Goal: Information Seeking & Learning: Learn about a topic

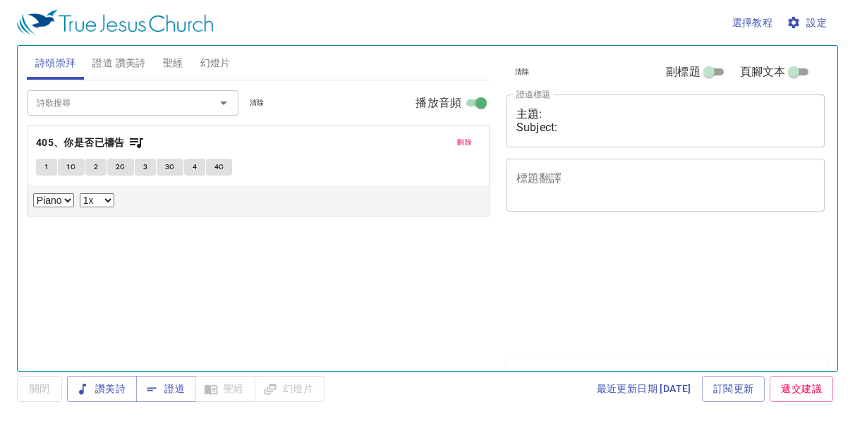
select select "1"
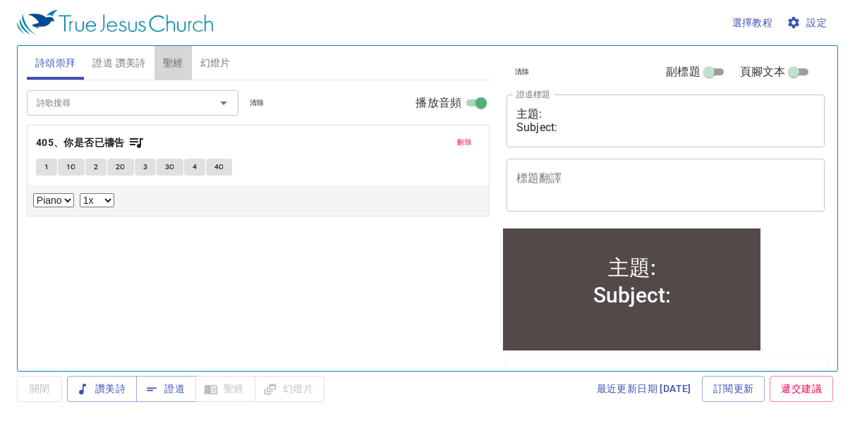
click at [176, 66] on span "聖經" at bounding box center [173, 63] width 20 height 18
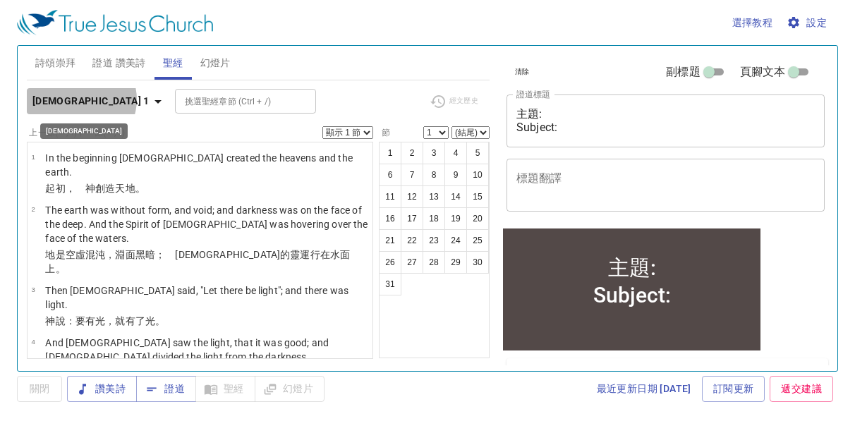
click at [154, 100] on icon "button" at bounding box center [157, 102] width 7 height 4
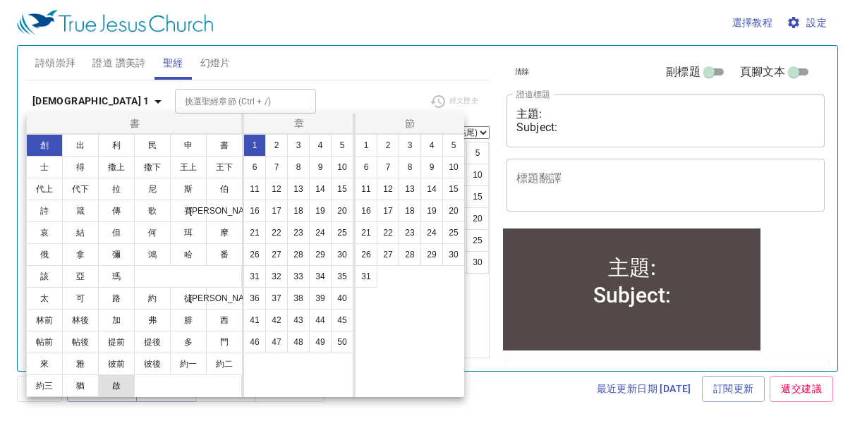
click at [118, 386] on button "啟" at bounding box center [116, 385] width 37 height 23
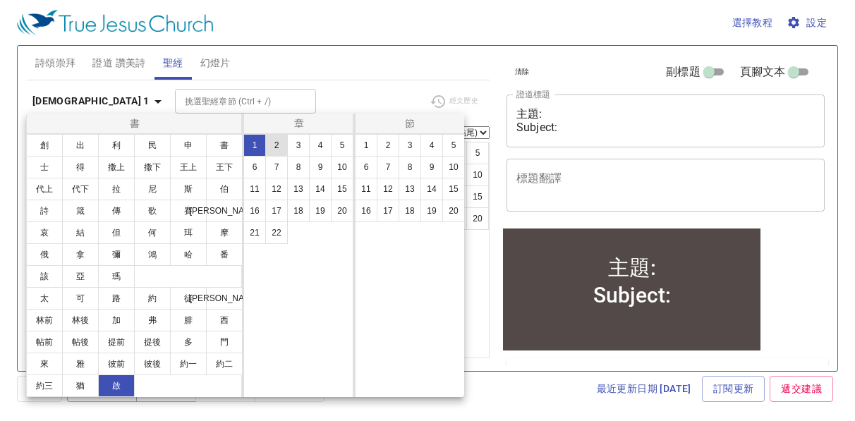
click at [274, 142] on button "2" at bounding box center [276, 145] width 23 height 23
click at [379, 162] on button "7" at bounding box center [388, 167] width 23 height 23
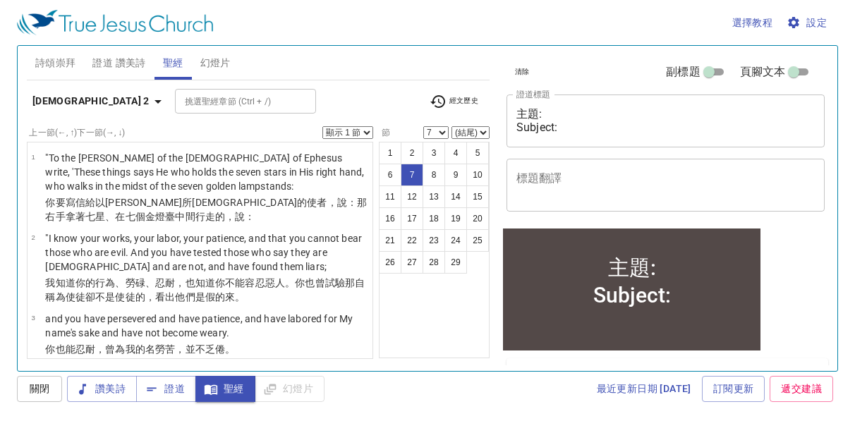
scroll to position [335, 0]
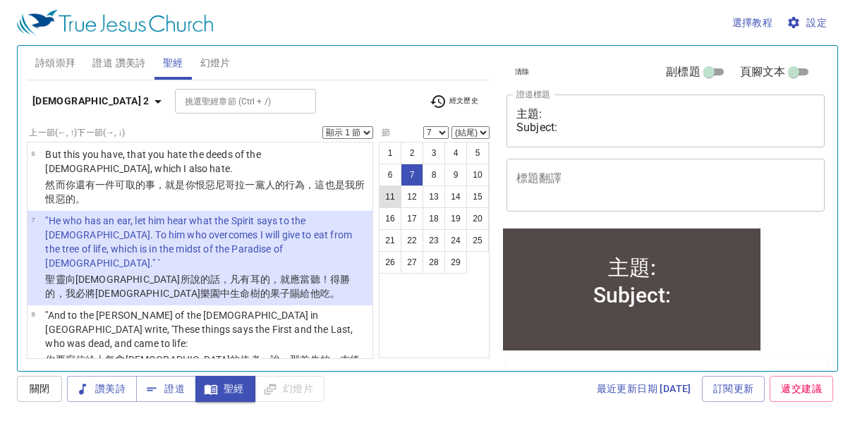
click at [391, 193] on button "11" at bounding box center [390, 196] width 23 height 23
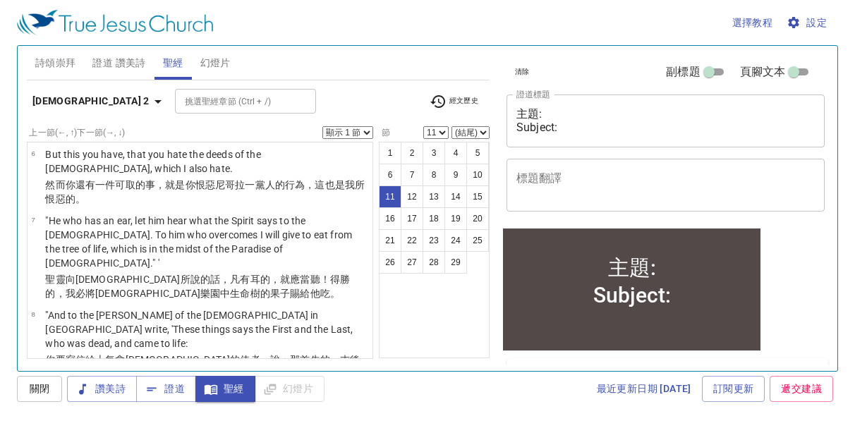
scroll to position [664, 0]
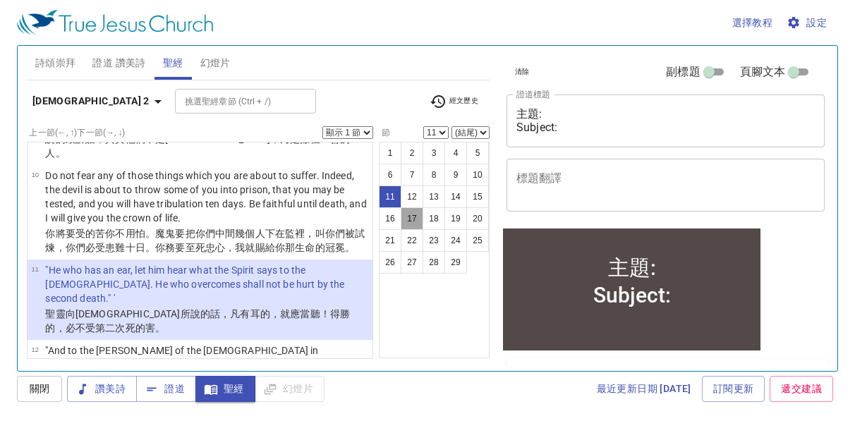
click at [410, 220] on button "17" at bounding box center [412, 218] width 23 height 23
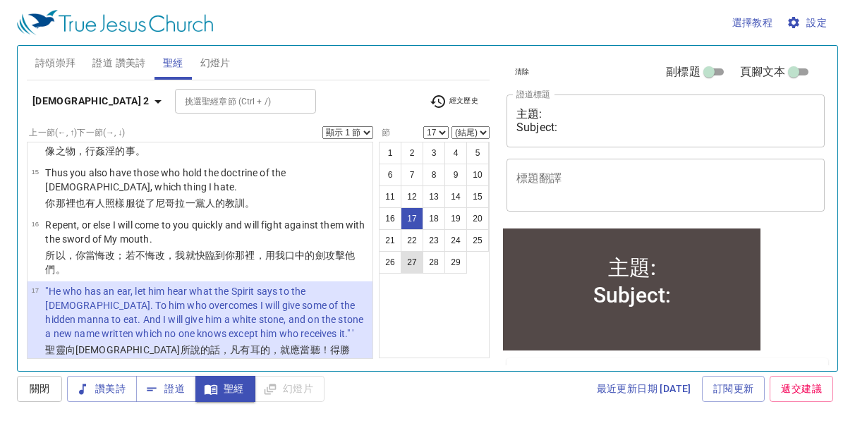
click at [394, 265] on button "26" at bounding box center [390, 262] width 23 height 23
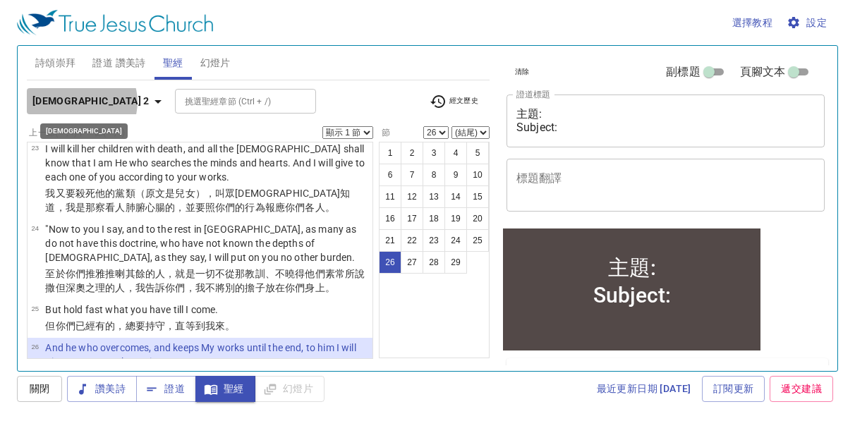
click at [150, 102] on icon "button" at bounding box center [158, 101] width 17 height 17
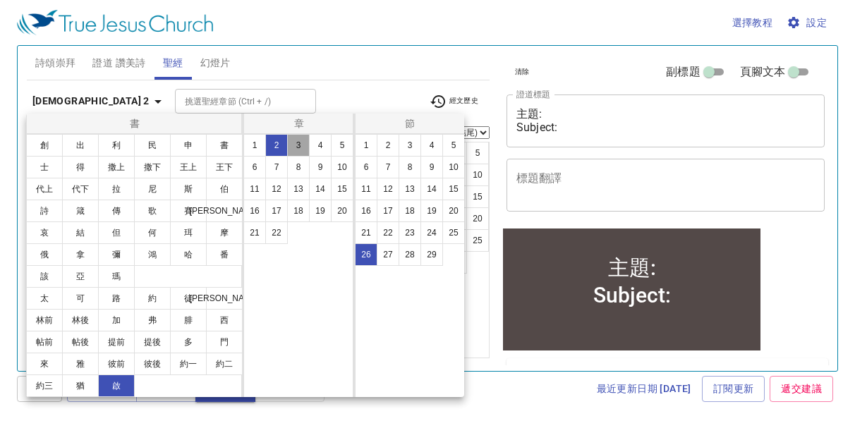
click at [299, 147] on button "3" at bounding box center [298, 145] width 23 height 23
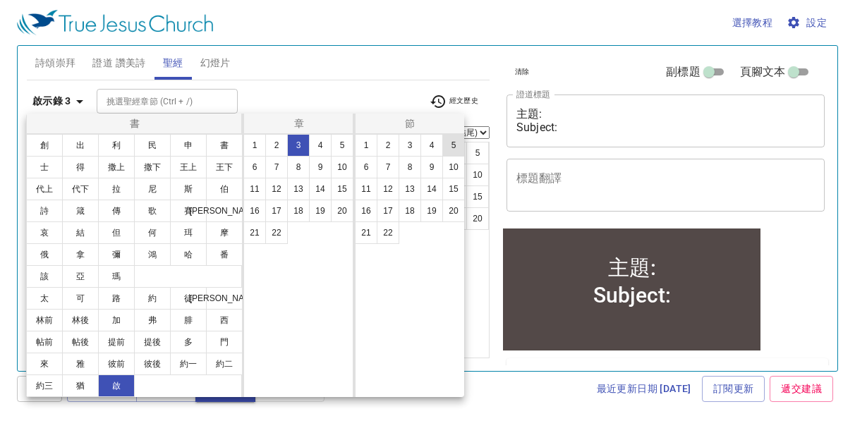
click at [451, 150] on button "5" at bounding box center [453, 145] width 23 height 23
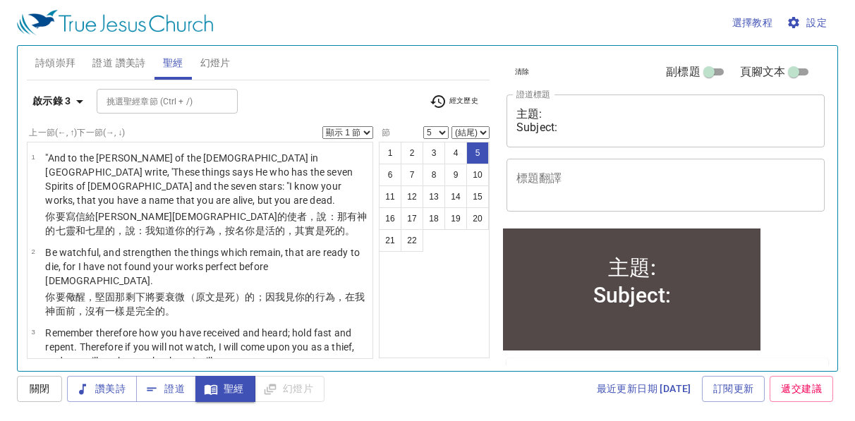
scroll to position [231, 0]
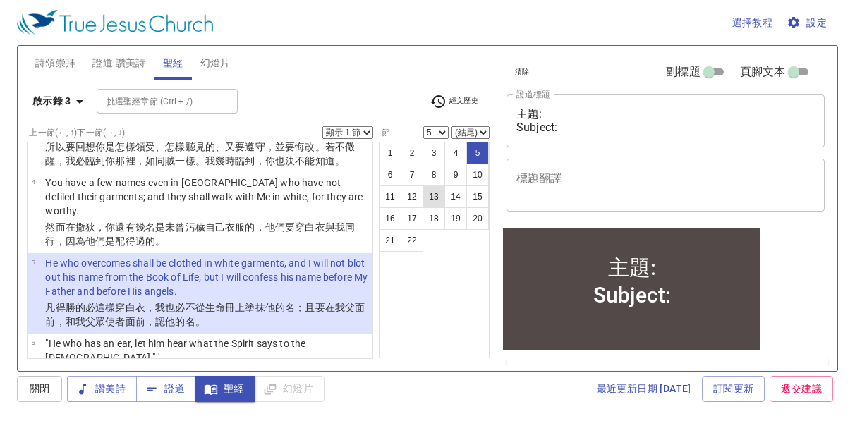
drag, startPoint x: 415, startPoint y: 199, endPoint x: 425, endPoint y: 197, distance: 9.3
click at [415, 199] on button "12" at bounding box center [412, 196] width 23 height 23
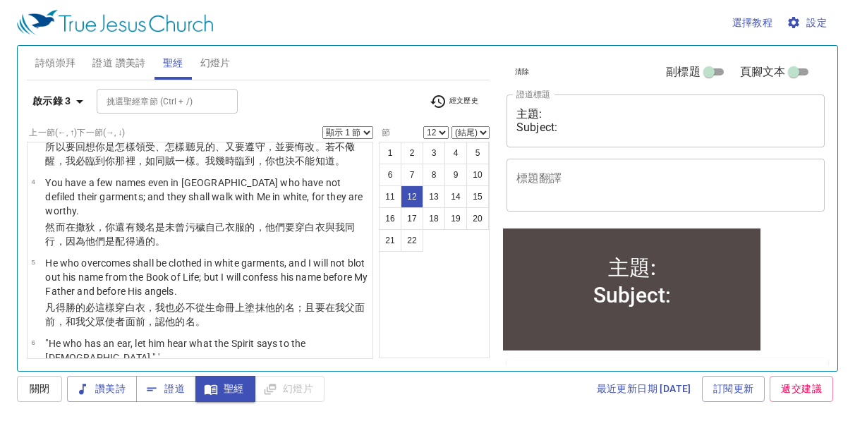
scroll to position [759, 0]
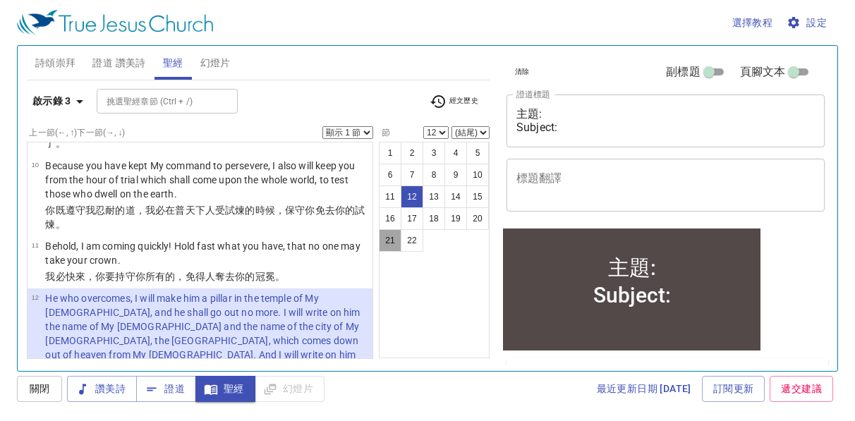
click at [398, 239] on button "21" at bounding box center [390, 240] width 23 height 23
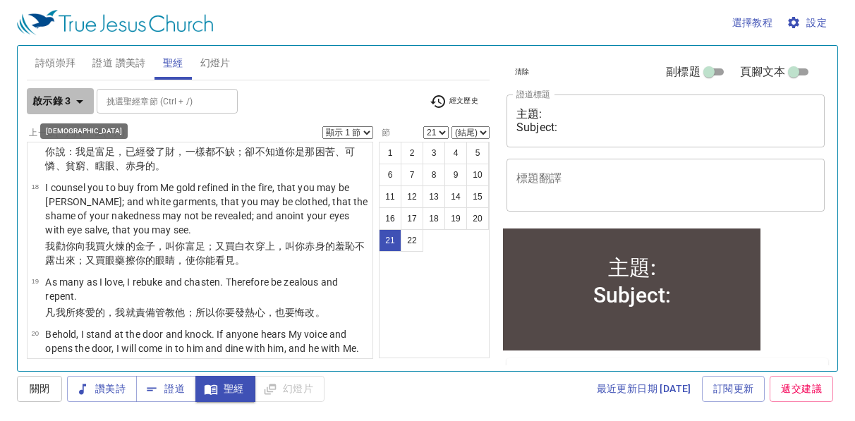
click at [76, 98] on icon "button" at bounding box center [79, 101] width 17 height 17
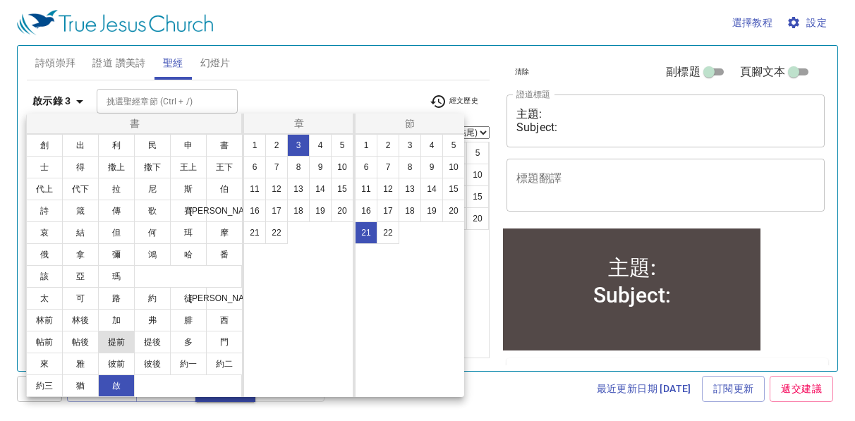
click at [121, 341] on button "提前" at bounding box center [116, 342] width 37 height 23
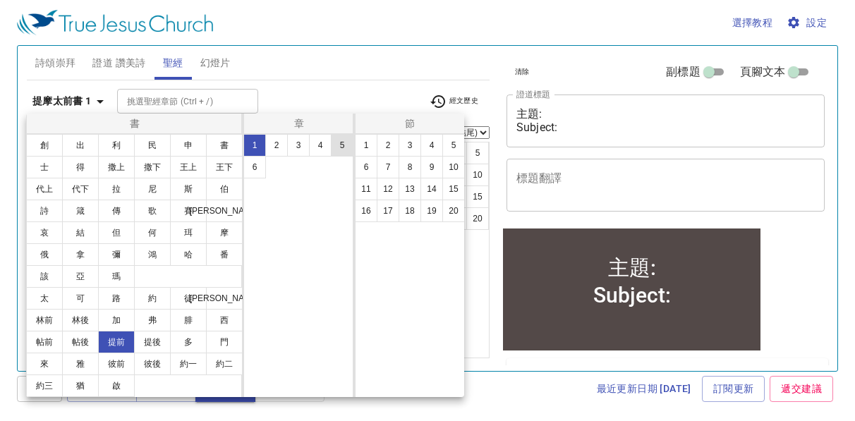
scroll to position [0, 0]
click at [413, 212] on button "18" at bounding box center [409, 211] width 23 height 23
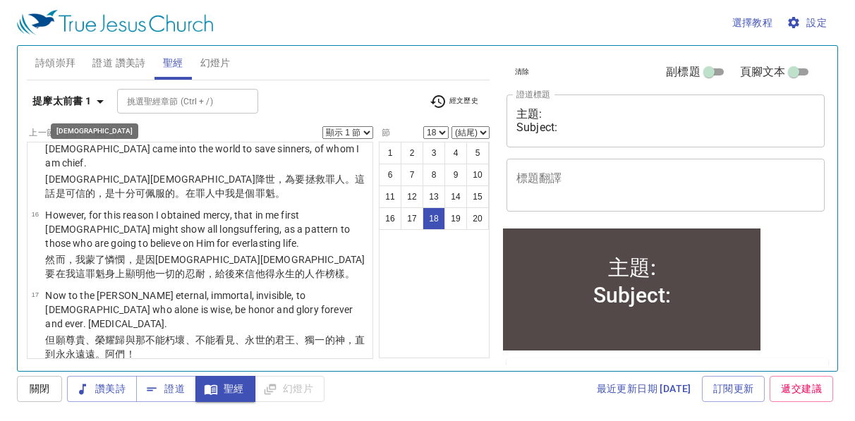
click at [102, 99] on icon "button" at bounding box center [100, 101] width 17 height 17
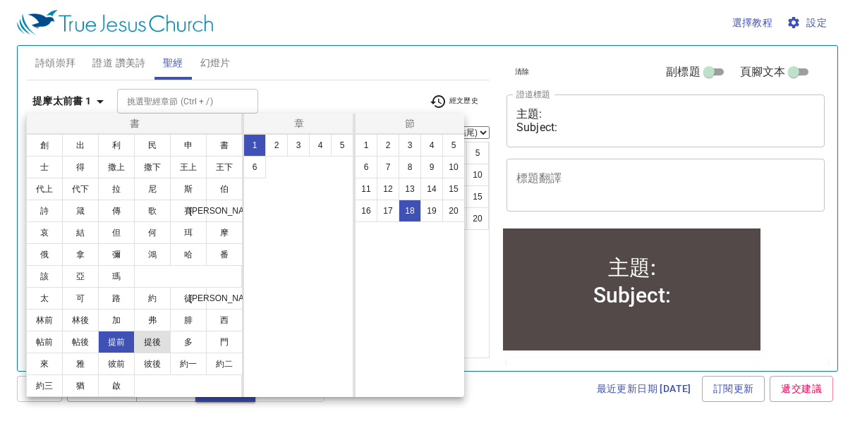
click at [148, 343] on button "提後" at bounding box center [152, 342] width 37 height 23
click at [317, 145] on button "4" at bounding box center [320, 145] width 23 height 23
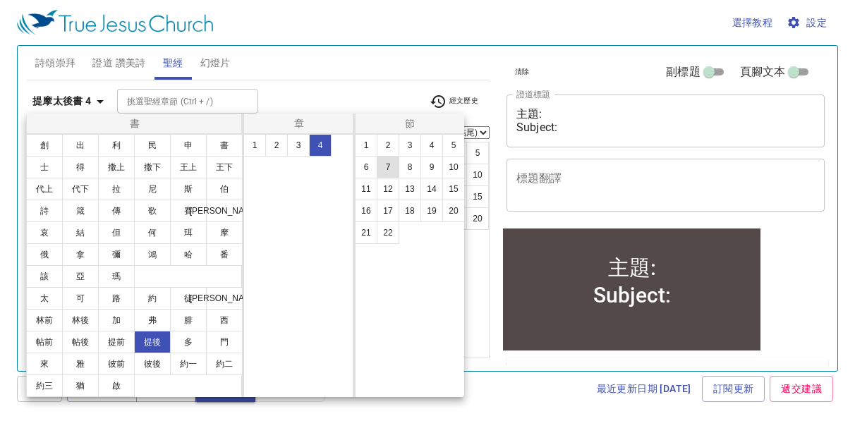
click at [387, 169] on button "7" at bounding box center [388, 167] width 23 height 23
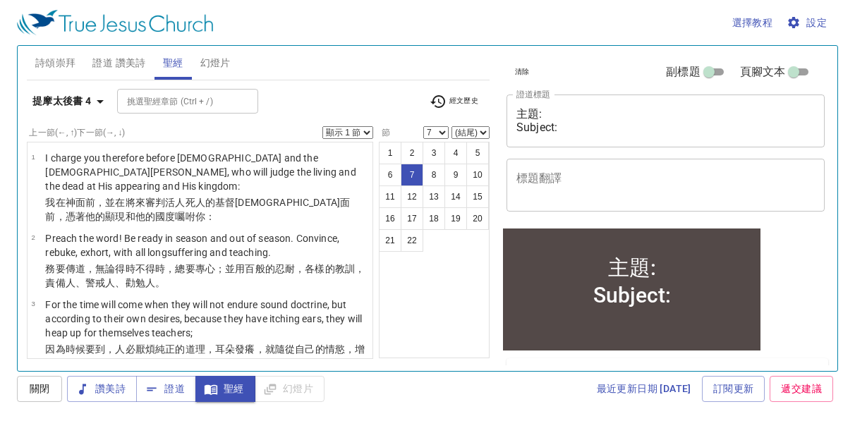
scroll to position [300, 0]
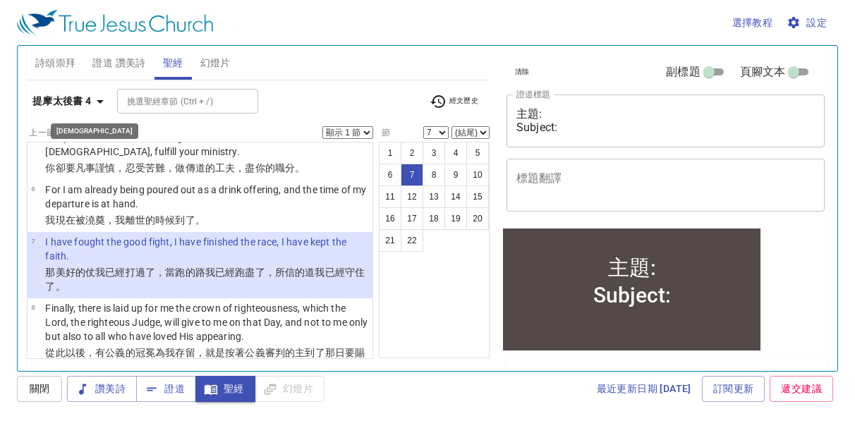
click at [97, 102] on icon "button" at bounding box center [100, 101] width 17 height 17
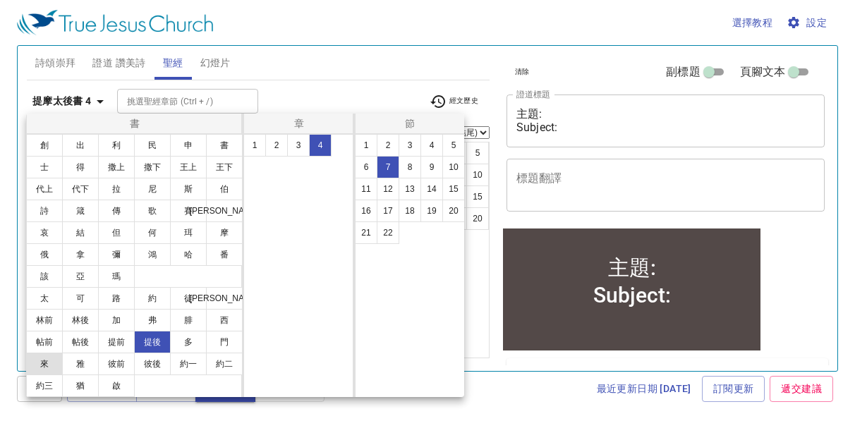
click at [49, 361] on button "來" at bounding box center [44, 364] width 37 height 23
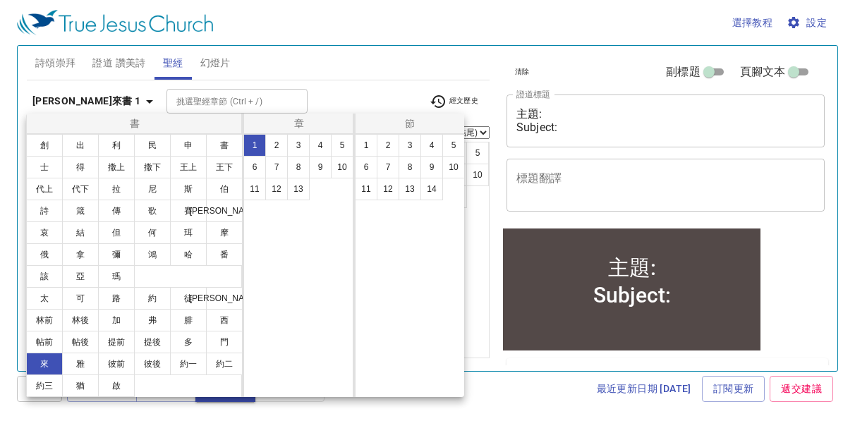
scroll to position [0, 0]
click at [279, 190] on button "12" at bounding box center [276, 189] width 23 height 23
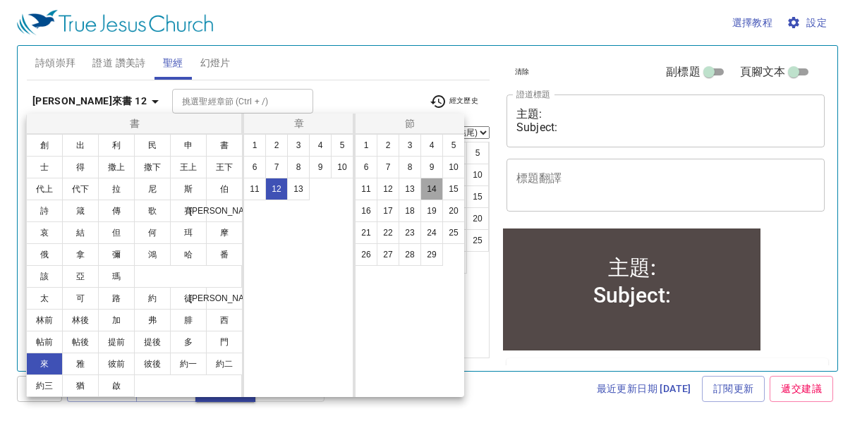
click at [431, 186] on button "14" at bounding box center [431, 189] width 23 height 23
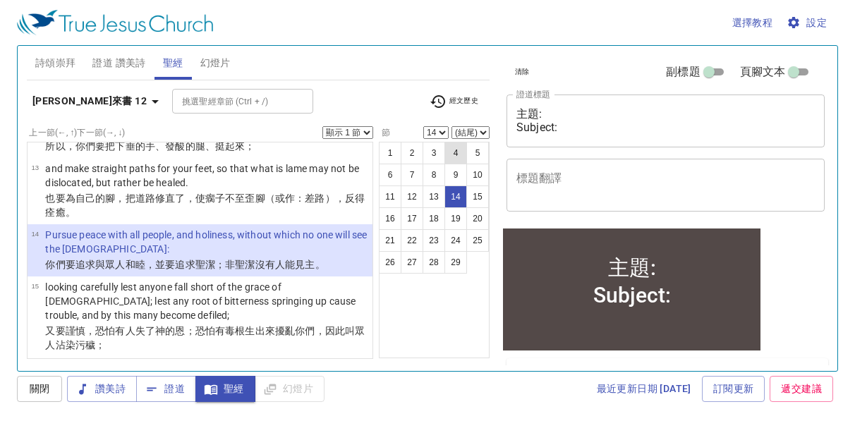
click at [451, 152] on button "4" at bounding box center [455, 153] width 23 height 23
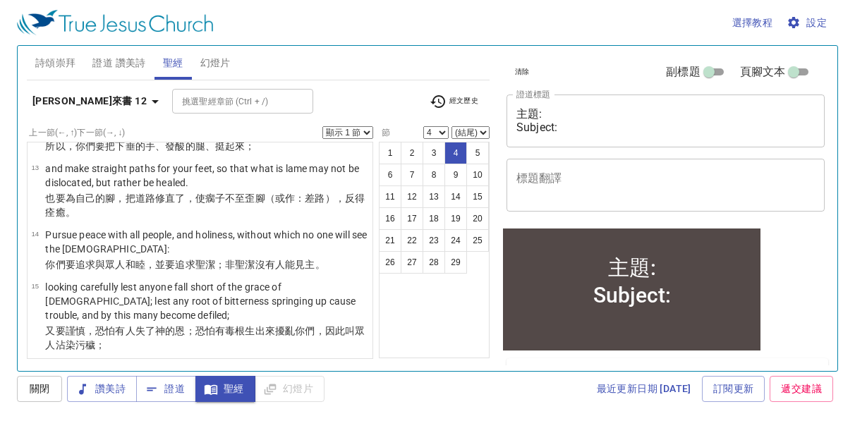
scroll to position [157, 0]
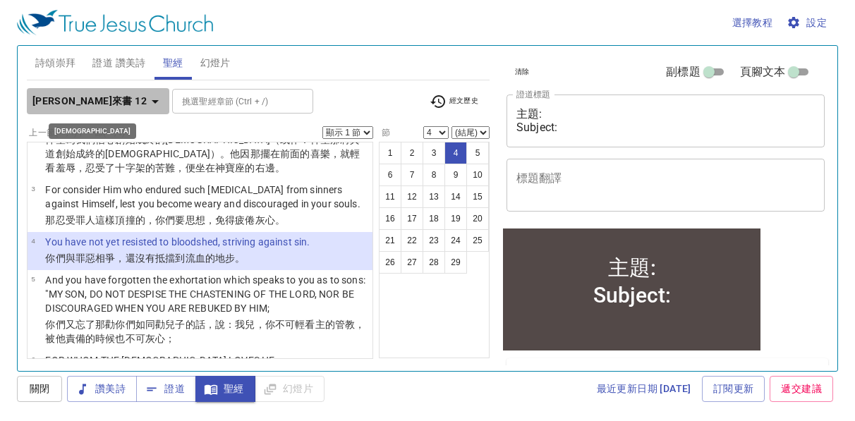
click at [147, 103] on icon "button" at bounding box center [155, 101] width 17 height 17
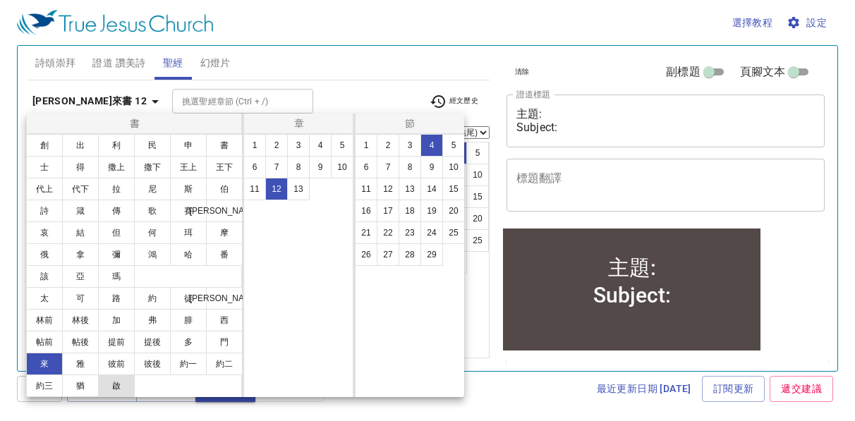
click at [117, 382] on button "啟" at bounding box center [116, 385] width 37 height 23
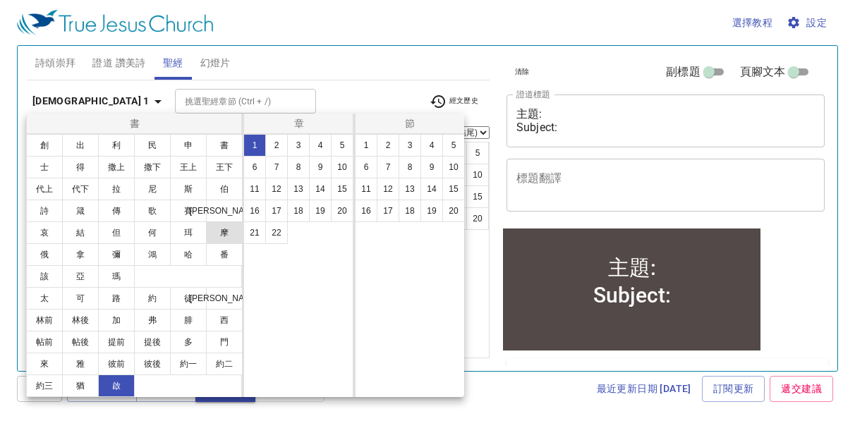
scroll to position [0, 0]
click at [410, 145] on button "3" at bounding box center [409, 145] width 23 height 23
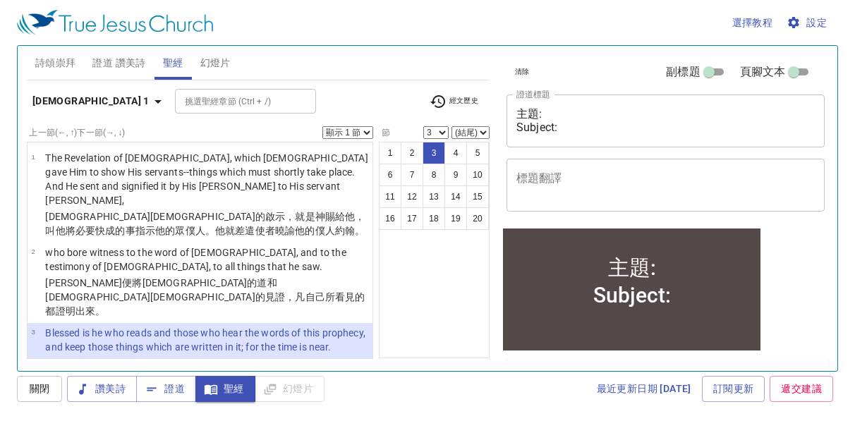
scroll to position [70, 0]
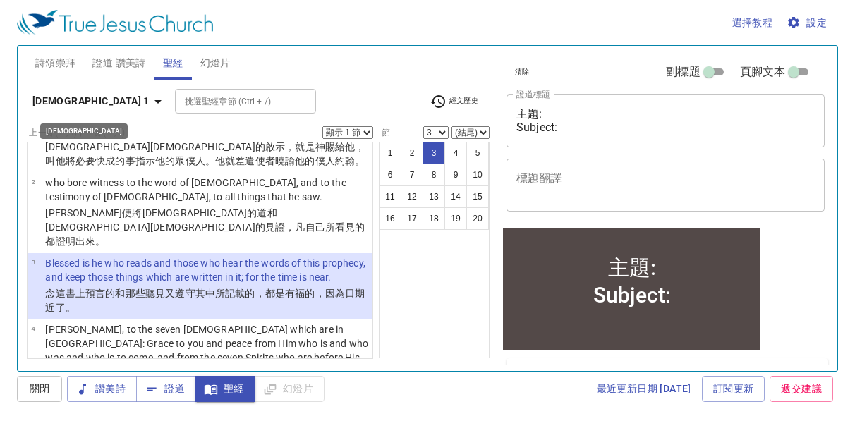
click at [154, 100] on icon "button" at bounding box center [157, 102] width 7 height 4
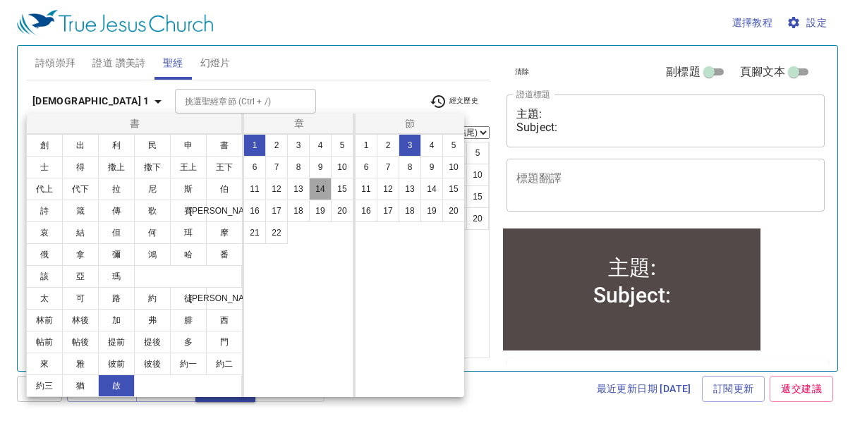
click at [316, 188] on button "14" at bounding box center [320, 189] width 23 height 23
click at [408, 189] on button "13" at bounding box center [409, 189] width 23 height 23
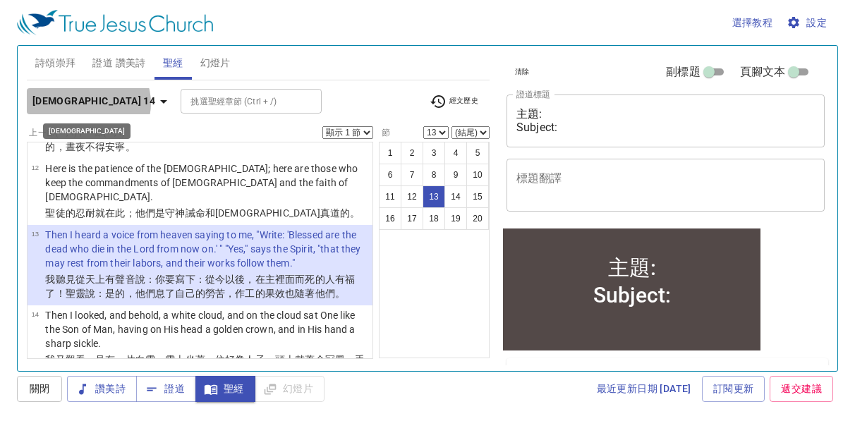
click at [155, 103] on icon "button" at bounding box center [163, 101] width 17 height 17
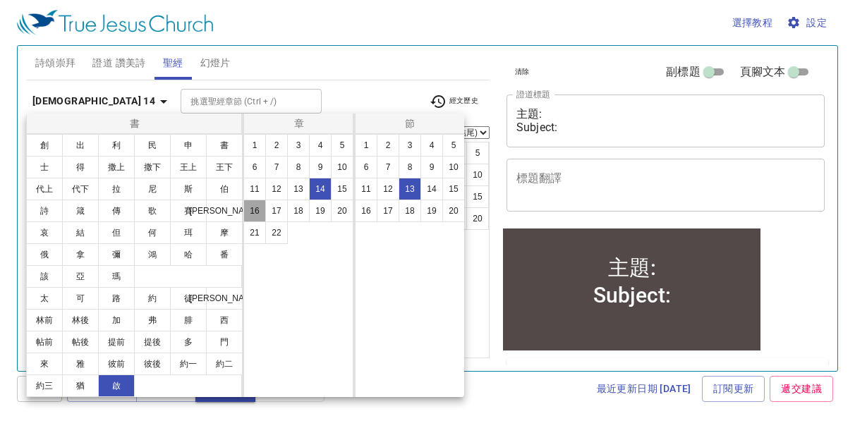
click at [256, 212] on button "16" at bounding box center [254, 211] width 23 height 23
click at [451, 186] on button "15" at bounding box center [453, 189] width 23 height 23
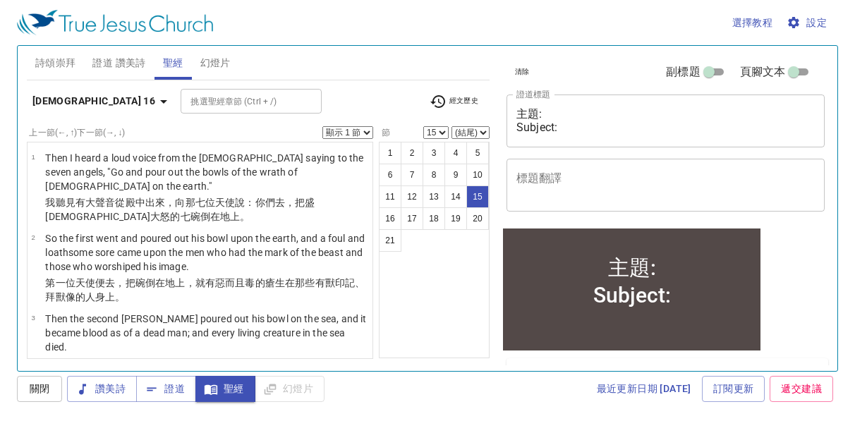
scroll to position [901, 0]
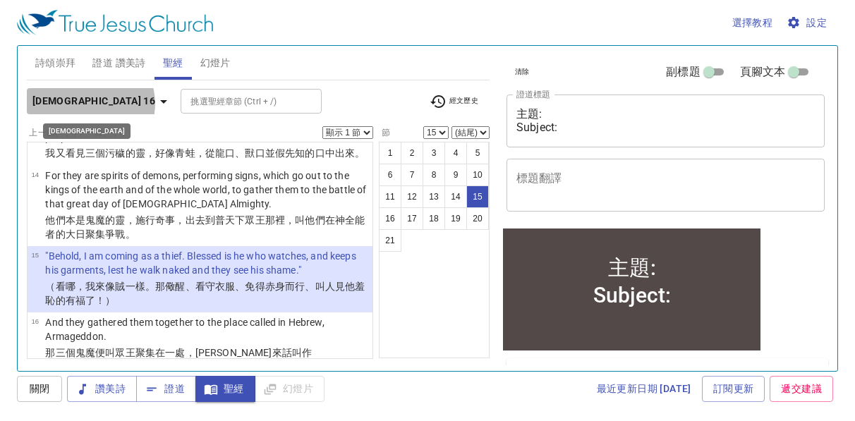
click at [155, 104] on icon "button" at bounding box center [163, 101] width 17 height 17
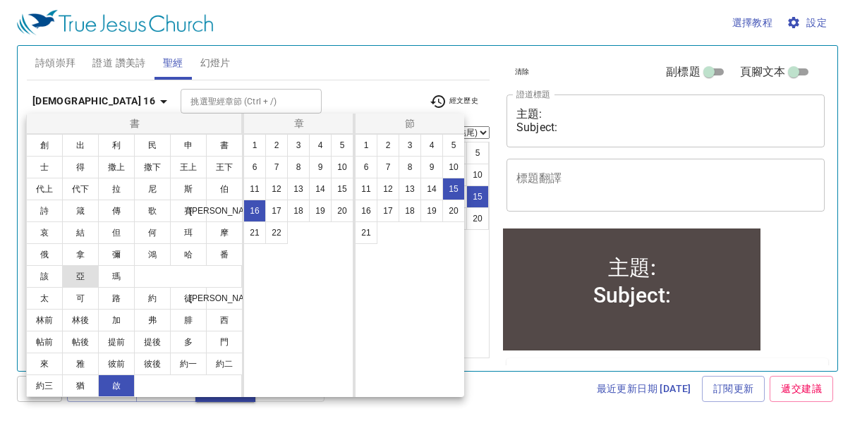
click at [85, 280] on button "亞" at bounding box center [80, 276] width 37 height 23
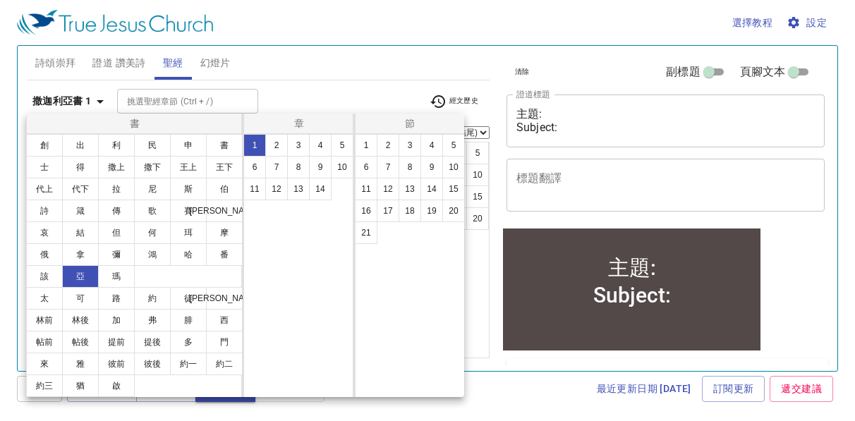
scroll to position [0, 0]
click at [99, 101] on div at bounding box center [427, 210] width 855 height 421
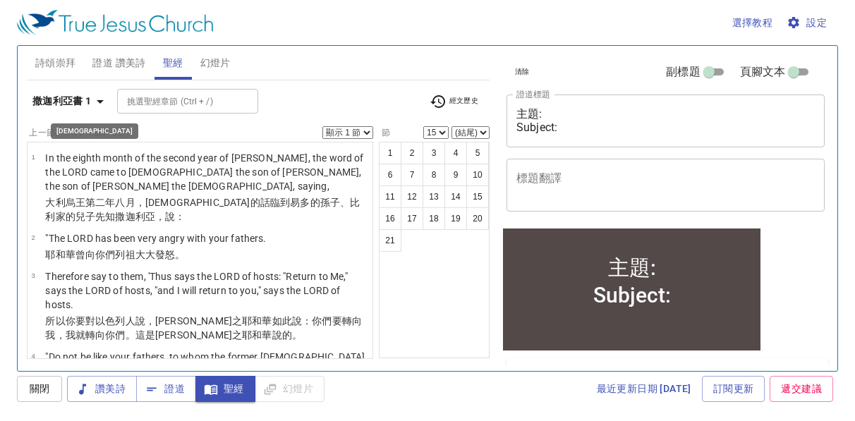
click at [102, 101] on icon "button" at bounding box center [100, 101] width 17 height 17
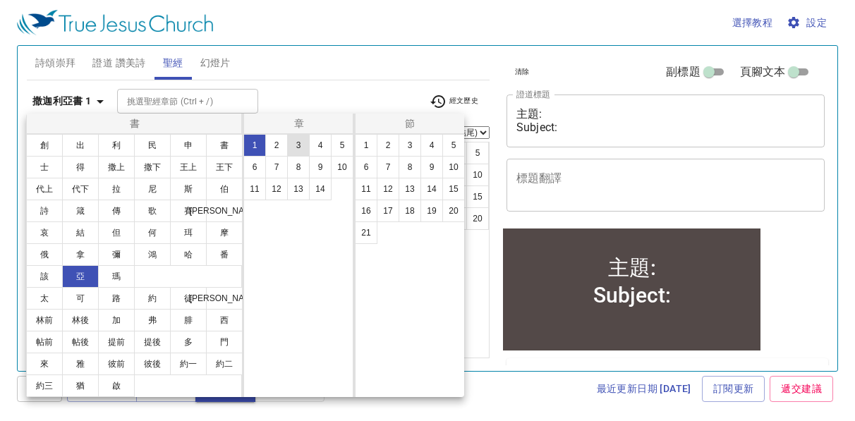
click at [293, 147] on button "3" at bounding box center [298, 145] width 23 height 23
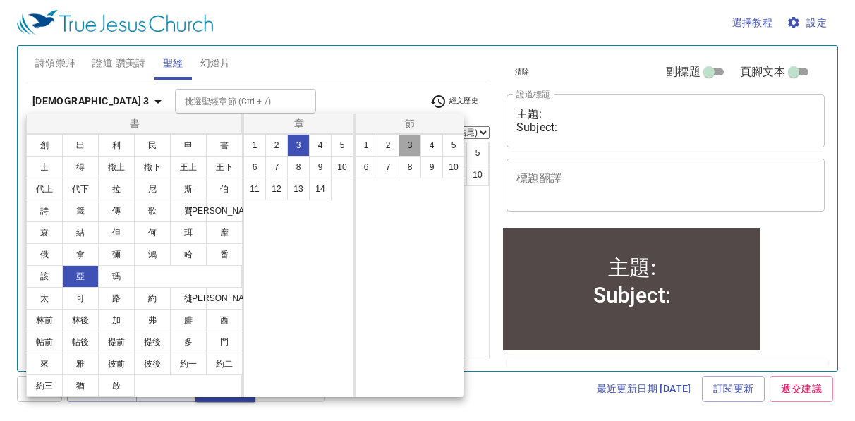
click at [403, 142] on button "3" at bounding box center [409, 145] width 23 height 23
select select "3"
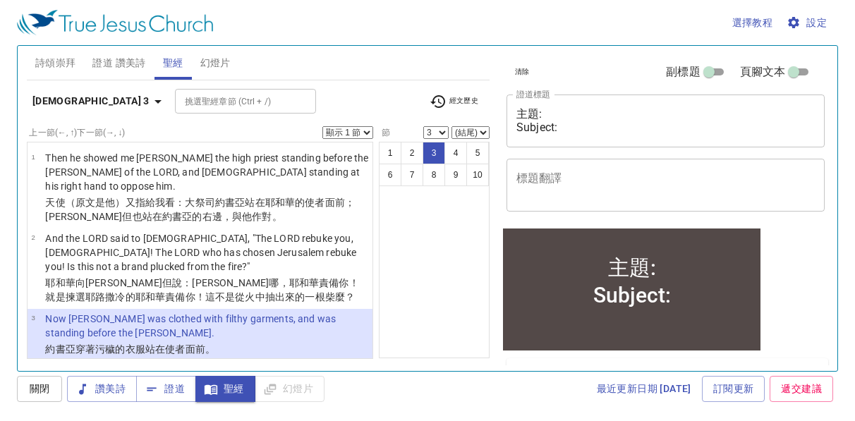
click at [365, 132] on select "顯示 1 節 顯示 2 節 顯示 3 節 顯示 4 節 顯示 5 節" at bounding box center [347, 132] width 51 height 13
click at [322, 126] on select "顯示 1 節 顯示 2 節 顯示 3 節 顯示 4 節 顯示 5 節" at bounding box center [347, 132] width 51 height 13
click at [154, 101] on icon "button" at bounding box center [157, 102] width 7 height 4
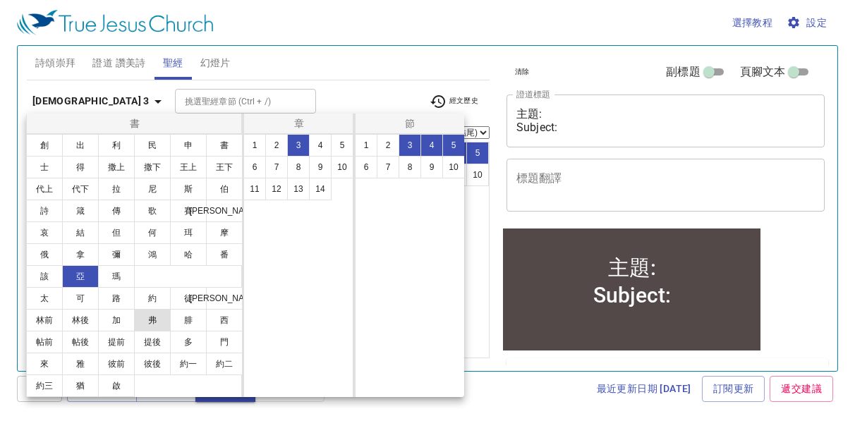
click at [148, 319] on button "弗" at bounding box center [152, 320] width 37 height 23
select select "1"
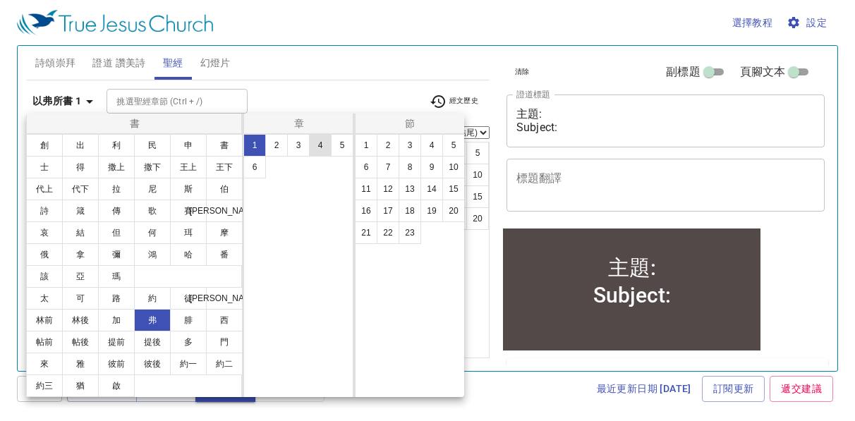
click at [321, 145] on button "4" at bounding box center [320, 145] width 23 height 23
click at [452, 212] on button "20" at bounding box center [453, 211] width 23 height 23
select select "20"
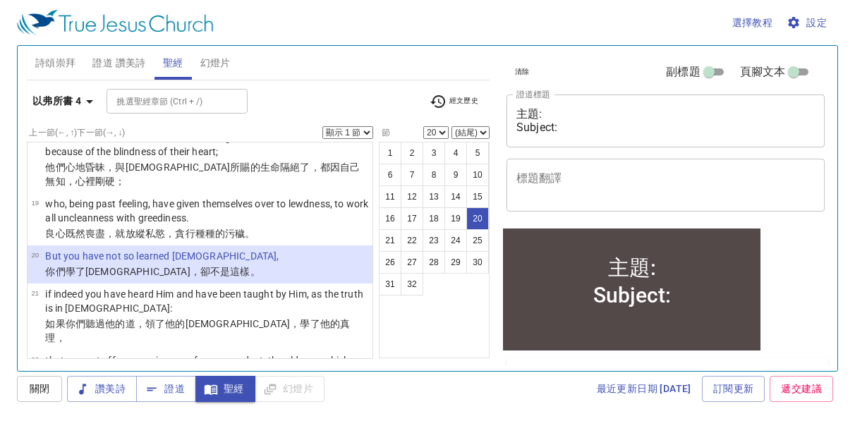
click at [366, 130] on select "顯示 1 節 顯示 2 節 顯示 3 節 顯示 4 節 顯示 5 節" at bounding box center [347, 132] width 51 height 13
select select "5"
click at [322, 126] on select "顯示 1 節 顯示 2 節 顯示 3 節 顯示 4 節 顯示 5 節" at bounding box center [347, 132] width 51 height 13
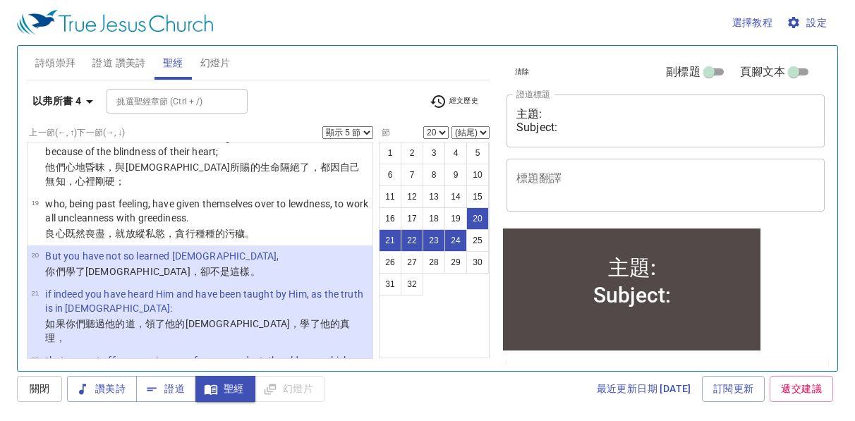
click at [394, 243] on button "21" at bounding box center [390, 240] width 23 height 23
select select "21"
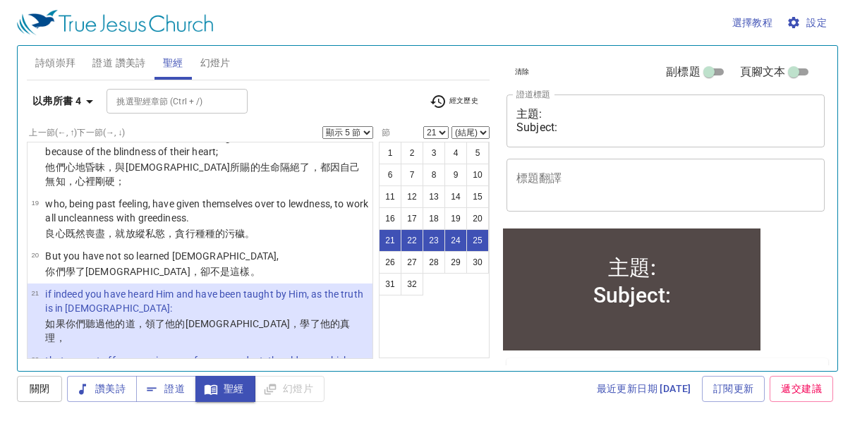
click at [369, 132] on select "顯示 1 節 顯示 2 節 顯示 3 節 顯示 4 節 顯示 5 節" at bounding box center [347, 132] width 51 height 13
click at [322, 126] on select "顯示 1 節 顯示 2 節 顯示 3 節 顯示 4 節 顯示 5 節" at bounding box center [347, 132] width 51 height 13
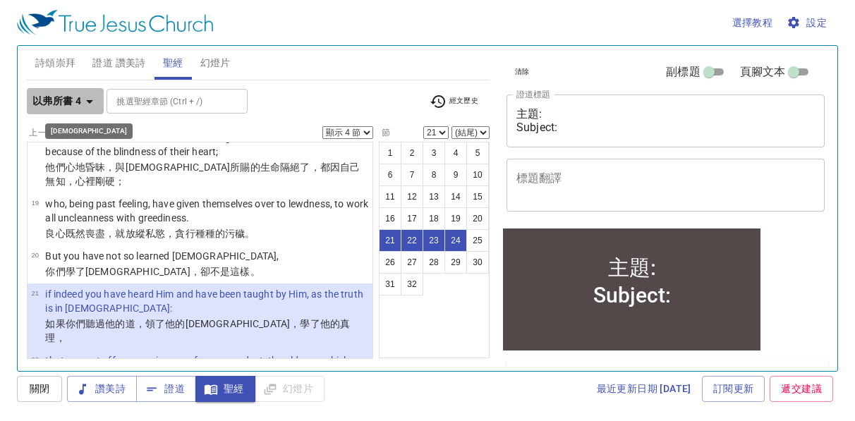
click at [88, 98] on icon "button" at bounding box center [89, 101] width 17 height 17
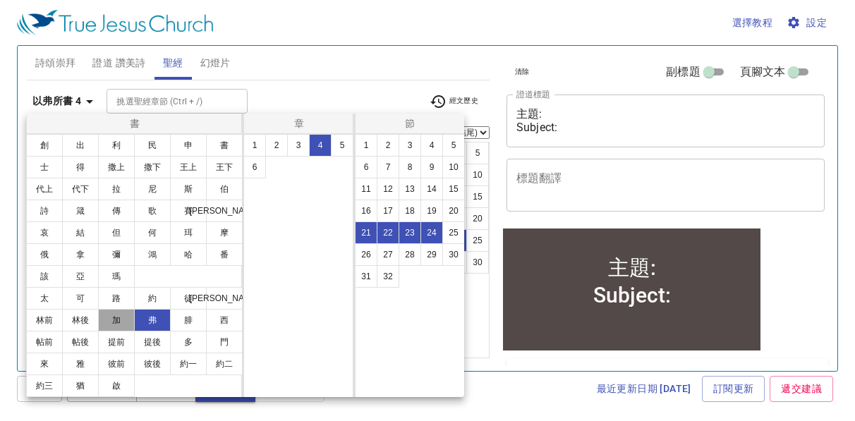
click at [121, 322] on button "加" at bounding box center [116, 320] width 37 height 23
select select "1"
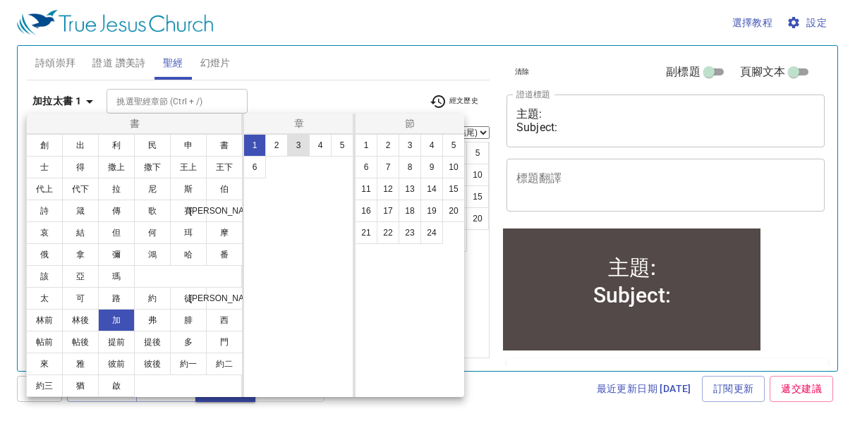
click at [301, 147] on button "3" at bounding box center [298, 145] width 23 height 23
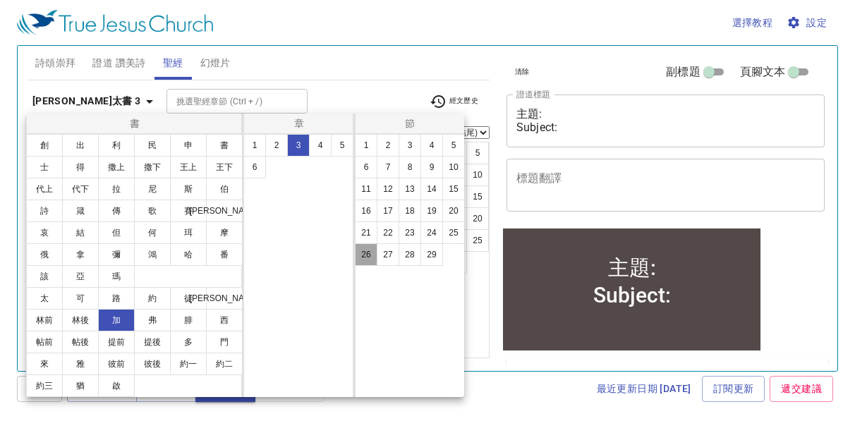
click at [370, 252] on button "26" at bounding box center [366, 254] width 23 height 23
select select "26"
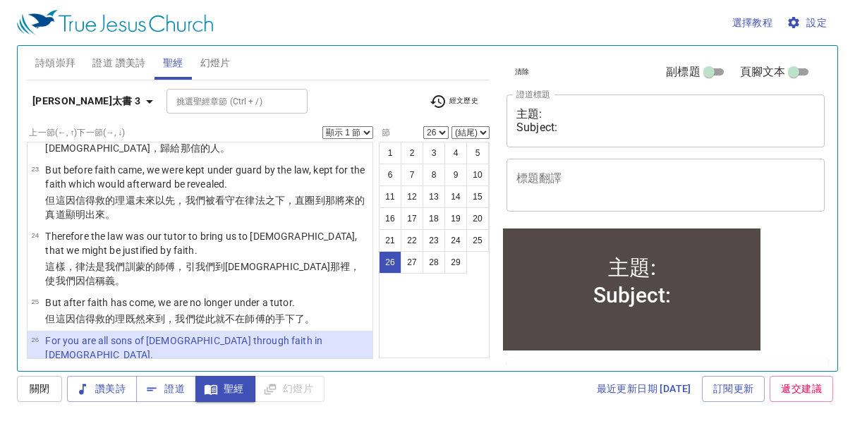
click at [365, 131] on select "顯示 1 節 顯示 2 節 顯示 3 節 顯示 4 節 顯示 5 節" at bounding box center [347, 132] width 51 height 13
click at [322, 126] on select "顯示 1 節 顯示 2 節 顯示 3 節 顯示 4 節 顯示 5 節" at bounding box center [347, 132] width 51 height 13
click at [141, 99] on icon "button" at bounding box center [149, 101] width 17 height 17
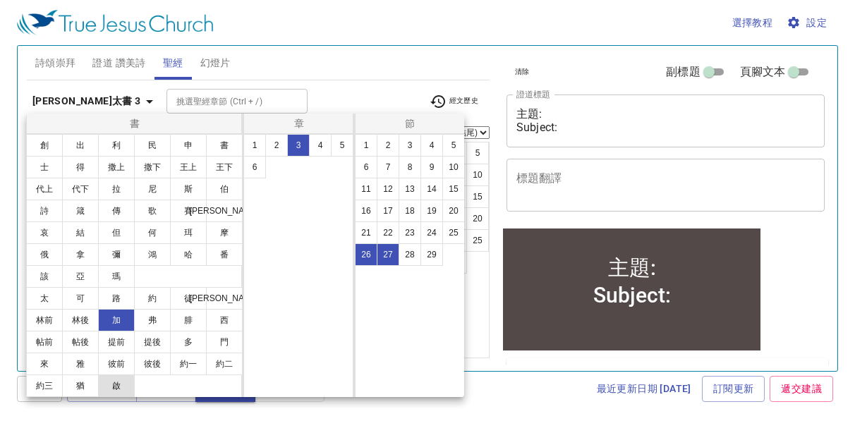
click at [113, 389] on button "啟" at bounding box center [116, 385] width 37 height 23
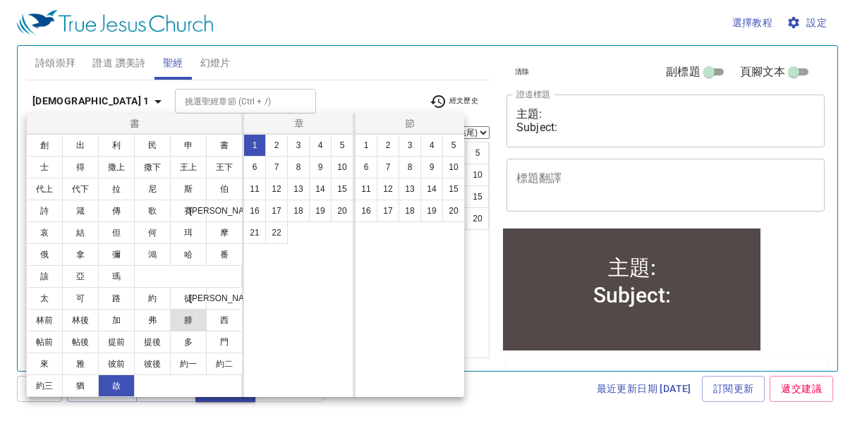
select select "1"
click at [315, 213] on button "19" at bounding box center [320, 211] width 23 height 23
click at [391, 171] on button "7" at bounding box center [388, 167] width 23 height 23
select select "7"
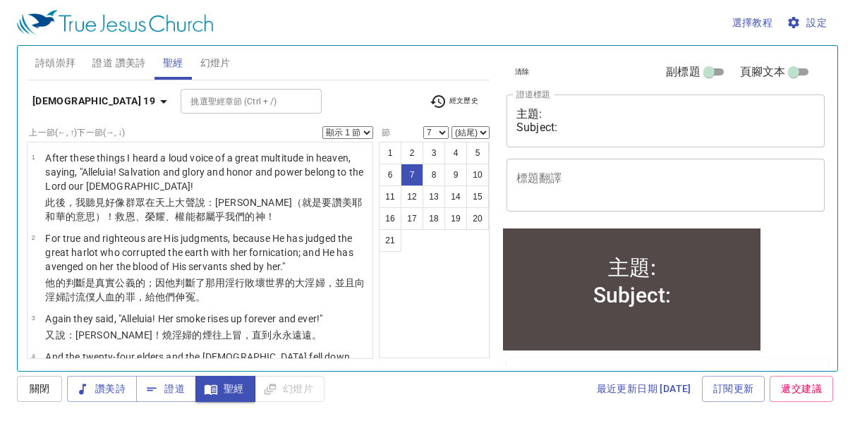
scroll to position [342, 0]
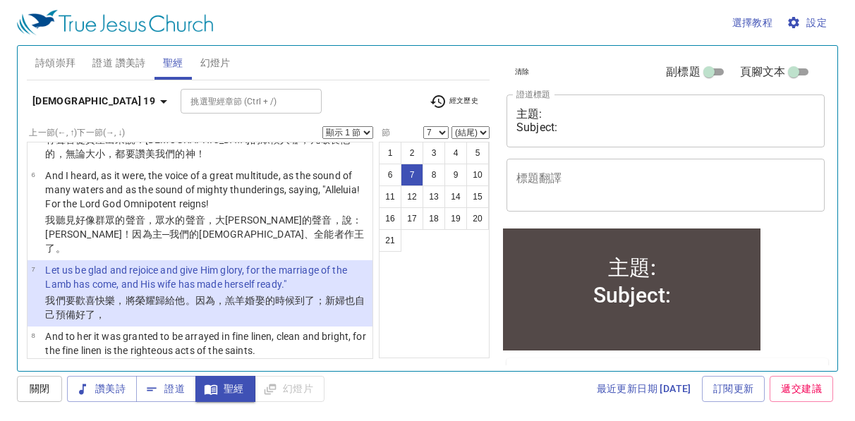
click at [365, 132] on select "顯示 1 節 顯示 2 節 顯示 3 節 顯示 4 節 顯示 5 節" at bounding box center [347, 132] width 51 height 13
select select "3"
click at [322, 126] on select "顯示 1 節 顯示 2 節 顯示 3 節 顯示 4 節 顯示 5 節" at bounding box center [347, 132] width 51 height 13
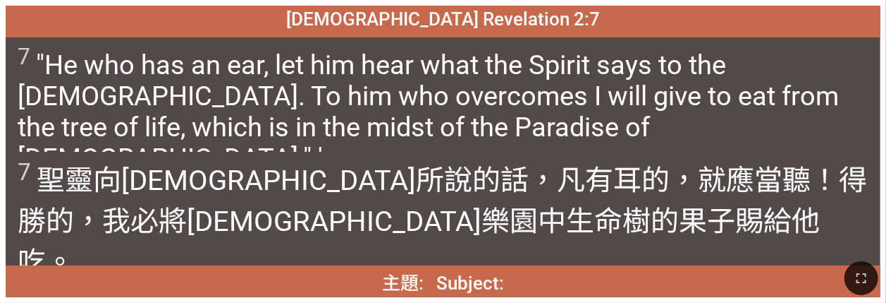
click at [375, 171] on wg191 "！得勝的 ，我必將神 樂園 中 生命 樹 的果子賜給 他吃 。" at bounding box center [443, 221] width 850 height 115
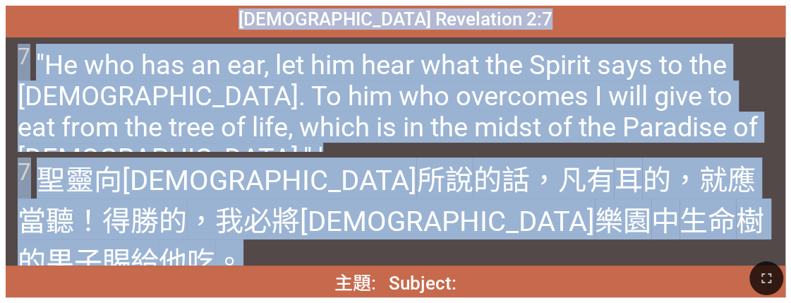
drag, startPoint x: 309, startPoint y: 21, endPoint x: 516, endPoint y: 240, distance: 300.8
click at [375, 240] on div "啟示錄 Revelation 2:7 啟示錄 Revelation 2:7 7 "He who has an ear, let him hear what t…" at bounding box center [395, 151] width 779 height 291
copy div "啟示錄 Revelation 2:7 啟示錄 Revelation 2:7 7 "He who has an ear, let him hear what t…"
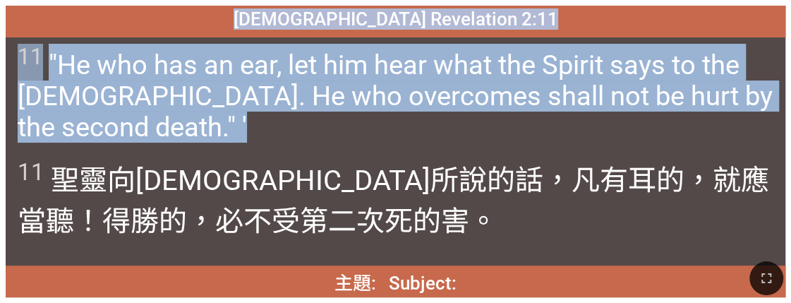
click at [375, 93] on span "11 "He who has an ear, let him hear what the Spirit says to the churches. He wh…" at bounding box center [395, 93] width 755 height 99
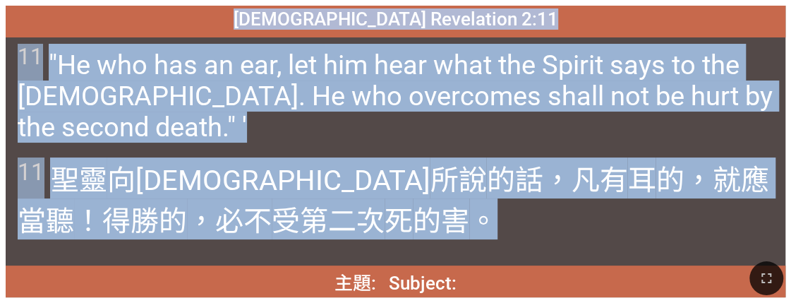
drag, startPoint x: 303, startPoint y: 20, endPoint x: 311, endPoint y: 228, distance: 208.9
click at [311, 228] on div "啟示錄 Revelation 2:11 啟示錄 Revelation 2:11 11 "He who has an ear, let him hear wha…" at bounding box center [395, 151] width 779 height 291
copy div "啟示錄 Revelation 2:11 啟示錄 Revelation 2:11 11 "He who has an ear, let him hear wha…"
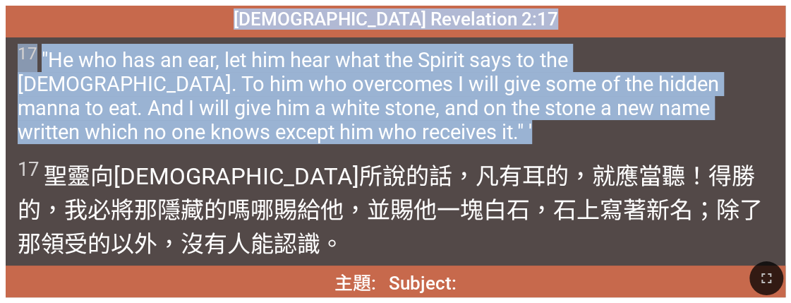
click at [375, 85] on span "17 "He who has an ear, let him hear what the Spirit says to the churches. To hi…" at bounding box center [395, 94] width 755 height 100
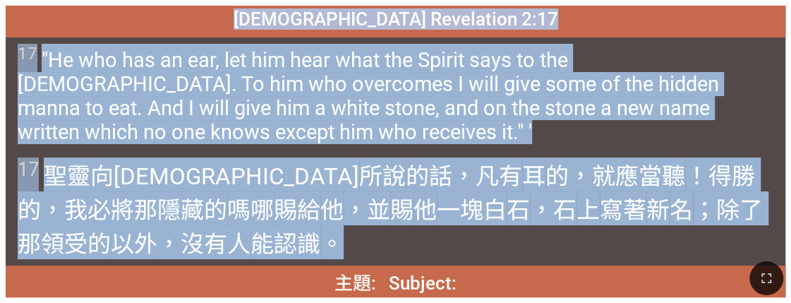
drag, startPoint x: 198, startPoint y: 227, endPoint x: 294, endPoint y: 27, distance: 222.1
click at [294, 27] on div "啟示錄 Revelation 2:17 啟示錄 Revelation 2:17 17 "He who has an ear, let him hear wha…" at bounding box center [395, 151] width 779 height 291
copy div "啟示錄 Revelation 2:17 啟示錄 Revelation 2:17 17 "He who has an ear, let him hear wha…"
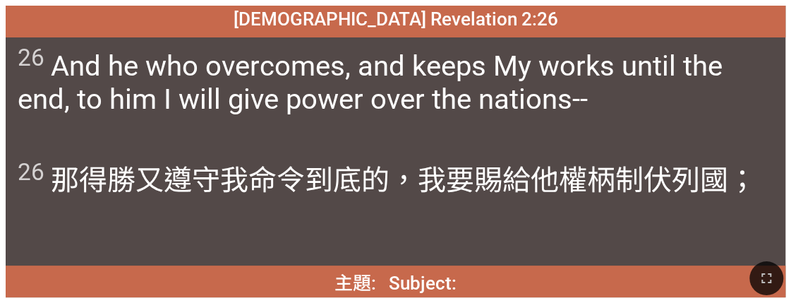
click at [375, 172] on wg1909 "列國 ；" at bounding box center [713, 180] width 85 height 33
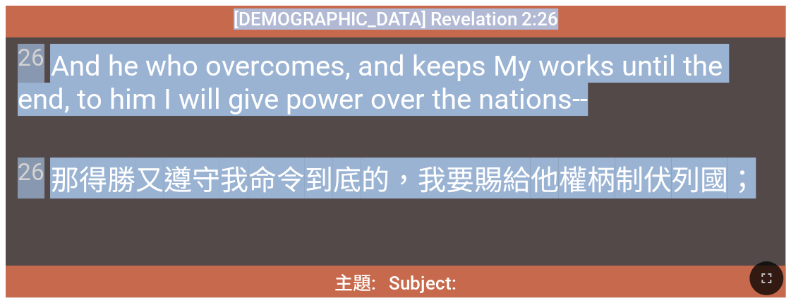
drag, startPoint x: 302, startPoint y: 24, endPoint x: 745, endPoint y: 190, distance: 473.8
click at [375, 190] on div "啟示錄 Revelation 2:26 啟示錄 Revelation 2:26 26 And he who overcomes, and keeps My w…" at bounding box center [395, 151] width 779 height 291
copy div "啟示錄 Revelation 2:26 啟示錄 Revelation 2:26 26 And he who overcomes, and keeps My w…"
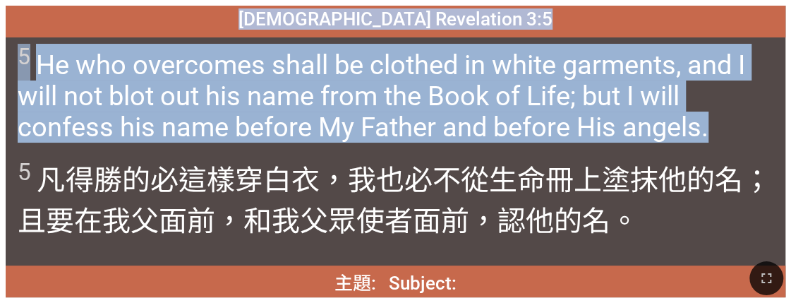
click at [375, 126] on span "5 He who overcomes shall be clothed in white garments, and I will not blot out …" at bounding box center [395, 93] width 755 height 99
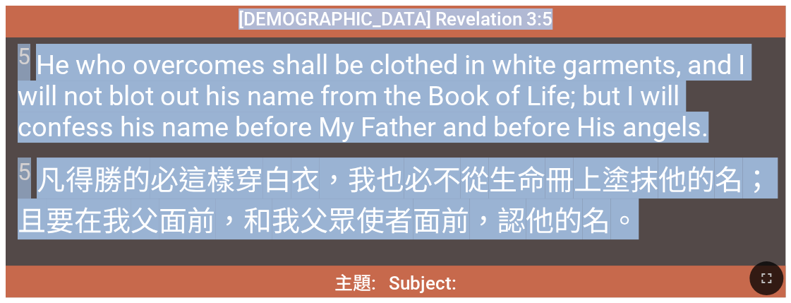
drag, startPoint x: 633, startPoint y: 225, endPoint x: 293, endPoint y: 16, distance: 399.3
click at [293, 16] on div "啟示錄 Revelation 3:5 啟示錄 Revelation 3:5 5 He who overcomes shall be clothed in wh…" at bounding box center [395, 151] width 779 height 291
copy div "啟示錄 Revelation 3:5 啟示錄 Revelation 3:5 5 He who overcomes shall be clothed in wh…"
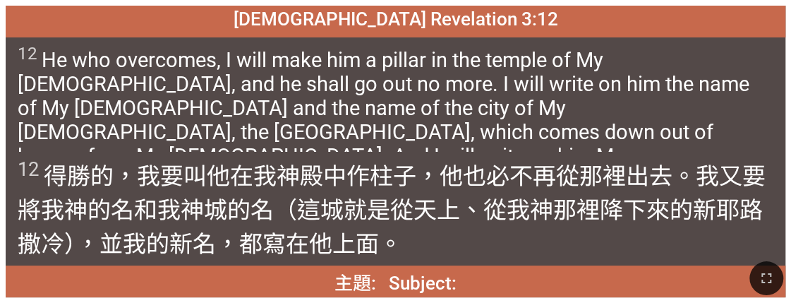
click at [375, 181] on wg1854 "。我又要 將我 神 的名 和 我 神 城 的名 （這 城就是從 天上 、從 我 神 那裡降下來 的新 耶路撒冷 ），並 我的 新 名 ，都寫在 他 上面 。" at bounding box center [392, 209] width 748 height 95
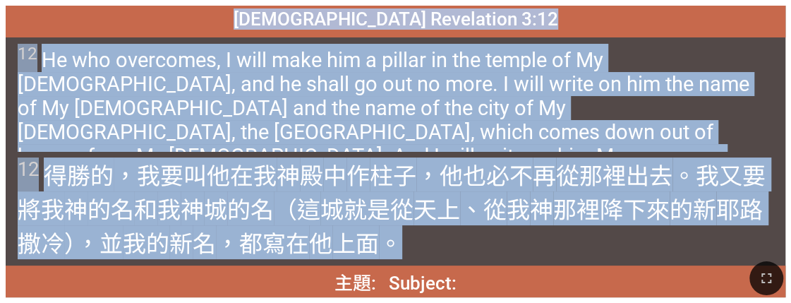
drag, startPoint x: 305, startPoint y: 22, endPoint x: 402, endPoint y: 246, distance: 244.5
click at [375, 246] on div "啟示錄 Revelation 3:12 啟示錄 Revelation 3:12 12 He who overcomes, I will make him a …" at bounding box center [395, 151] width 779 height 291
copy div "啟示錄 Revelation 3:12 啟示錄 Revelation 3:12 12 He who overcomes, I will make him a …"
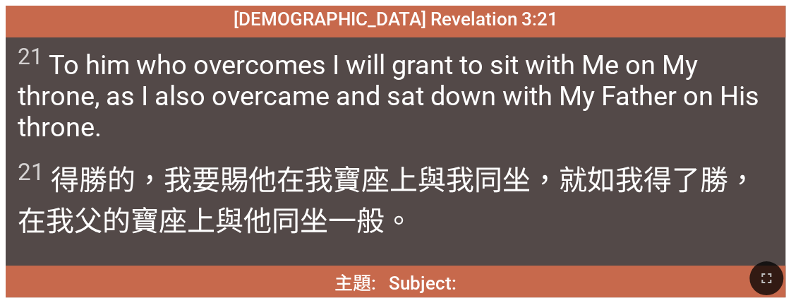
click at [375, 196] on wg5613 "我得了勝 ，在我 父 的寶座 上 與他同 坐 一般。" at bounding box center [387, 201] width 738 height 74
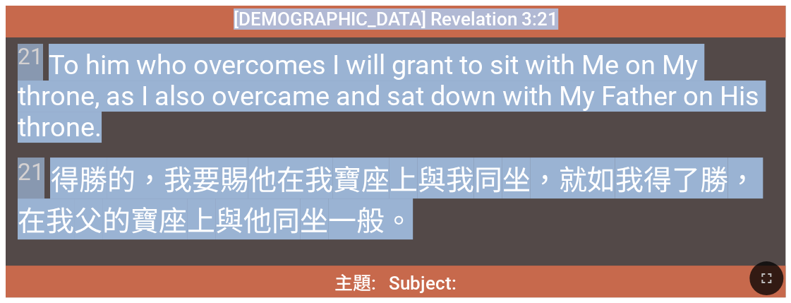
drag, startPoint x: 412, startPoint y: 226, endPoint x: 295, endPoint y: 23, distance: 233.8
click at [295, 23] on div "啟示錄 Revelation 3:21 啟示錄 Revelation 3:21 21 To him who overcomes I will grant to…" at bounding box center [395, 151] width 779 height 291
copy div "啟示錄 Revelation 3:21 啟示錄 Revelation 3:21 21 To him who overcomes I will grant to…"
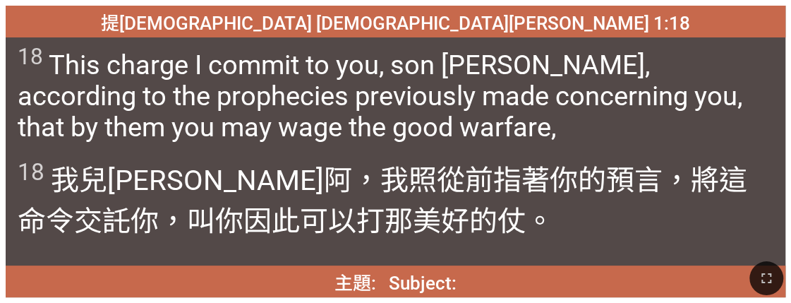
click at [375, 153] on div "18 我兒 提摩太 阿，我照 從前指著 你 的預言 ，將這 命令 交託 你 ，叫 你因 此 可以打 那美好的 仗 。" at bounding box center [395, 209] width 779 height 114
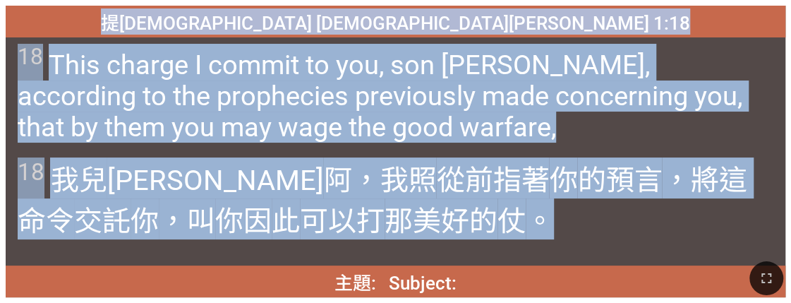
drag, startPoint x: 288, startPoint y: 19, endPoint x: 435, endPoint y: 217, distance: 247.0
click at [375, 217] on div "提摩太前書 1 Timothy 1:18 提摩太前書 1 Timothy 1:18 18 This charge I commit to you, son T…" at bounding box center [395, 151] width 779 height 291
copy div "提摩太前書 1 Timothy 1:18 提摩太前書 1 Timothy 1:18 18 This charge I commit to you, son T…"
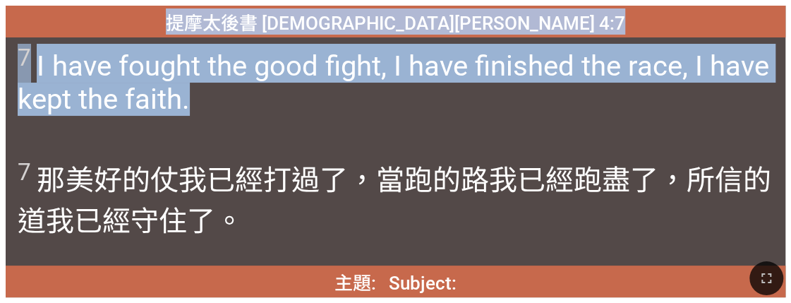
click at [375, 155] on div "7 那美好的 仗 我已經打過了 ，當跑的路 我已經跑盡了 ，所信 的道我已經守住了 。" at bounding box center [395, 209] width 779 height 114
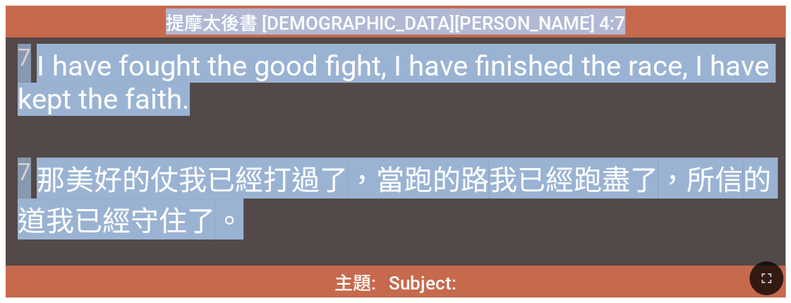
drag, startPoint x: 292, startPoint y: 23, endPoint x: 278, endPoint y: 214, distance: 192.3
click at [278, 214] on div "提摩太後書 2 Timothy 4:7 提摩太後書 2 Timothy 4:7 7 I have fought the good fight, I have …" at bounding box center [395, 151] width 779 height 291
copy div "提摩太後書 2 Timothy 4:7 提摩太後書 2 Timothy 4:7 7 I have fought the good fight, I have …"
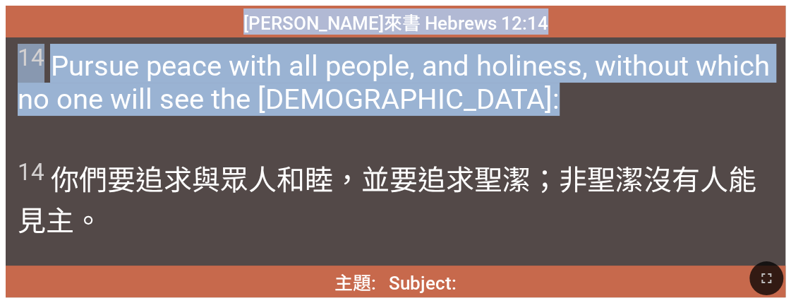
click at [375, 152] on div "14 你們要追求 與 眾人 和睦 ，並 要追求聖潔 ；非 聖潔 沒有人 能見 主 。" at bounding box center [395, 209] width 779 height 114
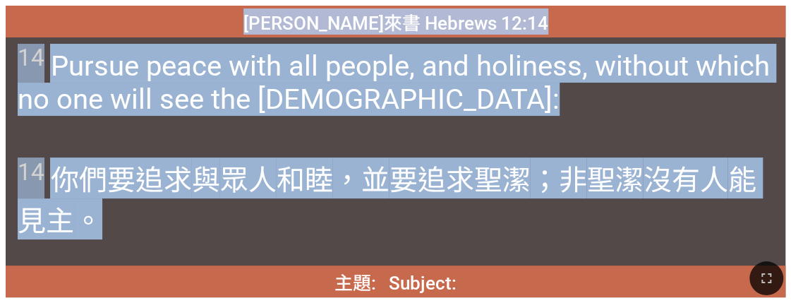
drag, startPoint x: 298, startPoint y: 21, endPoint x: 288, endPoint y: 223, distance: 201.9
click at [288, 223] on div "希伯來書 Hebrews 12:14 希伯來書 Hebrews 12:14 14 Pursue peace with all people, and holi…" at bounding box center [395, 151] width 779 height 291
copy div "希伯來書 Hebrews 12:14 希伯來書 Hebrews 12:14 14 Pursue peace with all people, and holi…"
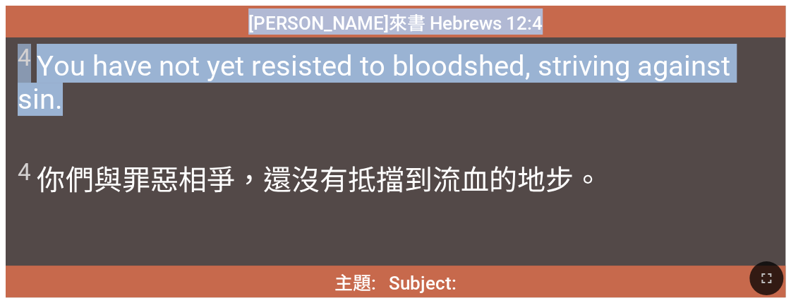
drag, startPoint x: 313, startPoint y: 152, endPoint x: 405, endPoint y: 147, distance: 91.9
click at [313, 152] on div "4 你們與 罪惡 相爭 ，還沒有 抵擋 到 流血 的地步。" at bounding box center [395, 209] width 779 height 114
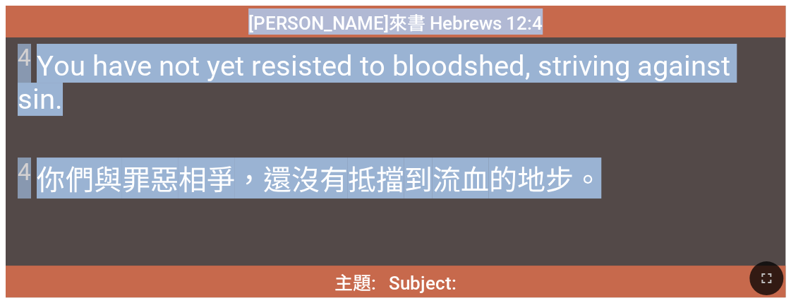
drag, startPoint x: 597, startPoint y: 196, endPoint x: 302, endPoint y: 17, distance: 344.9
click at [302, 17] on div "希伯來書 Hebrews 12:4 希伯來書 Hebrews 12:4 4 You have not yet resisted to bloodshed, s…" at bounding box center [395, 151] width 779 height 291
click at [375, 125] on div "4 You have not yet resisted to bloodshed, striving against sin." at bounding box center [395, 94] width 779 height 114
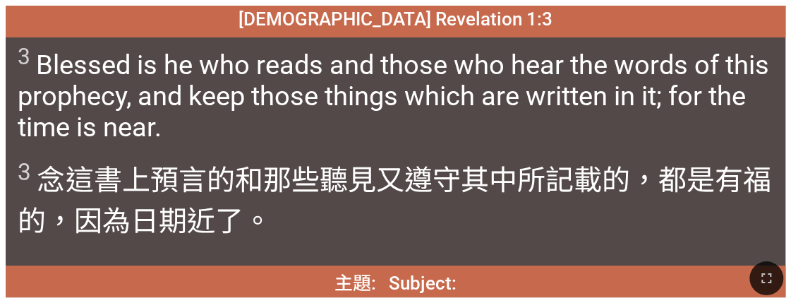
click at [375, 86] on div "3 Blessed is he who reads and those who hear the words of this prophecy, and ke…" at bounding box center [395, 94] width 779 height 114
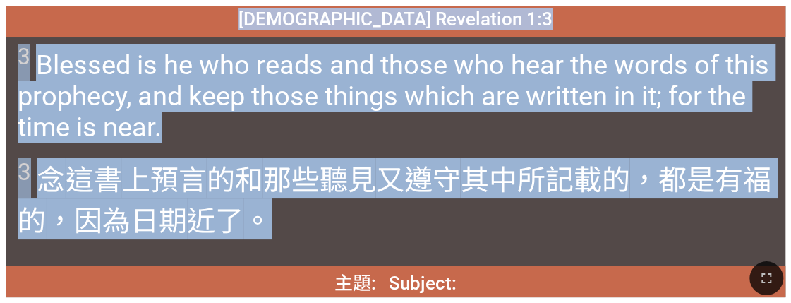
drag, startPoint x: 308, startPoint y: 23, endPoint x: 306, endPoint y: 218, distance: 195.4
click at [306, 218] on div "啟示錄 Revelation 1:3 啟示錄 Revelation 1:3 3 Blessed is he who reads and those who h…" at bounding box center [395, 151] width 779 height 291
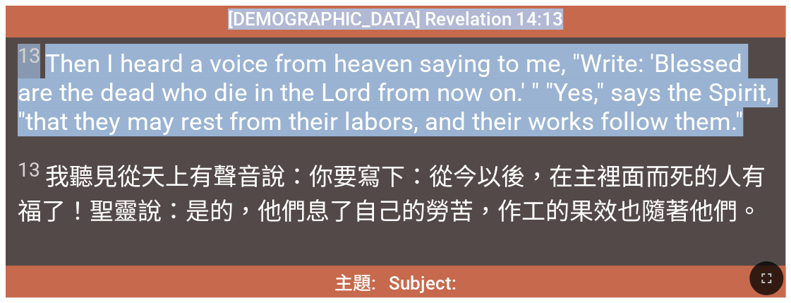
click at [375, 145] on div "13 Then I heard a voice from heaven saying to me, "Write: 'Blessed are the dead…" at bounding box center [395, 94] width 779 height 114
click at [375, 65] on span "13 Then I heard a voice from heaven saying to me, "Write: 'Blessed are the dead…" at bounding box center [395, 90] width 755 height 92
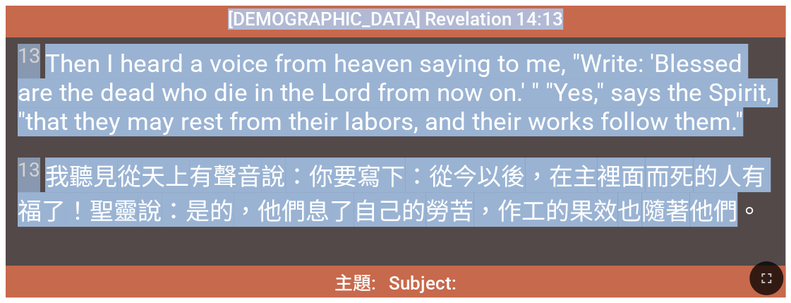
drag, startPoint x: 331, startPoint y: 23, endPoint x: 743, endPoint y: 210, distance: 453.2
click at [375, 210] on div "啟示錄 Revelation 14:13 啟示錄 Revelation 14:13 13 Then I heard a voice from heaven s…" at bounding box center [395, 151] width 779 height 291
click at [375, 154] on div "13 我 聽見 從 天上 有聲音 說 ：你要寫下 ：從今以後 ，在主 裡面 而死 的人有福了 ！聖靈 說 ：是的 ，他們息了 自己的 勞苦 ，作工的果效 也 …" at bounding box center [395, 209] width 779 height 114
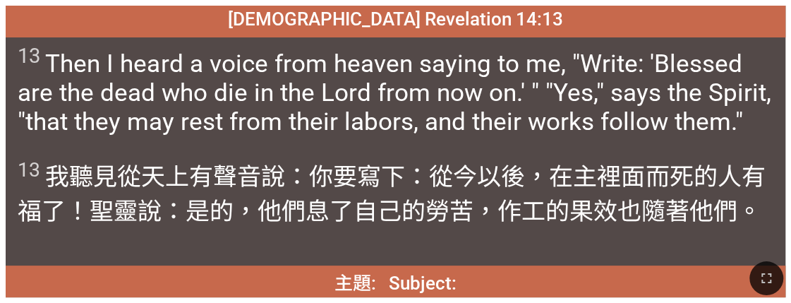
click at [375, 111] on span "13 Then I heard a voice from heaven saying to me, "Write: 'Blessed are the dead…" at bounding box center [395, 90] width 755 height 92
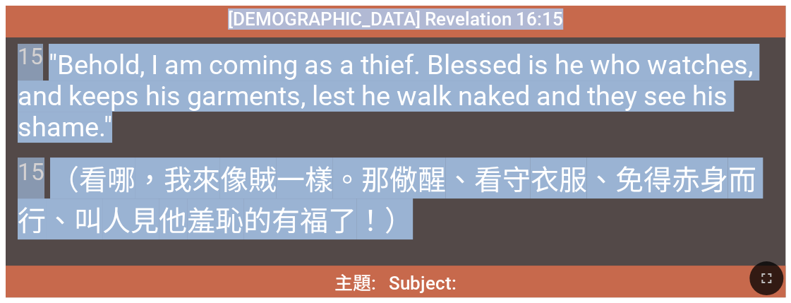
drag, startPoint x: 303, startPoint y: 17, endPoint x: 415, endPoint y: 221, distance: 232.3
click at [375, 221] on div "啟示錄 Revelation 16:15 啟示錄 Revelation 16:15 15 "Behold, I am coming as a thief. B…" at bounding box center [395, 151] width 779 height 291
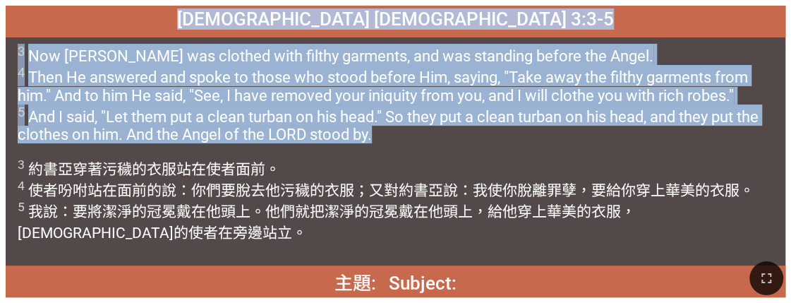
click at [375, 147] on div "3 Now Joshua was clothed with filthy garments, and was standing before the Ange…" at bounding box center [395, 94] width 779 height 114
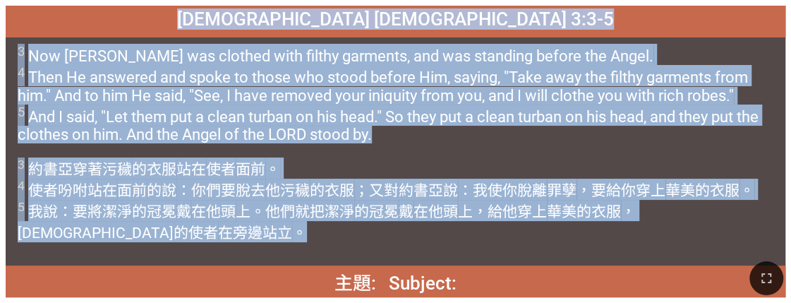
drag, startPoint x: 287, startPoint y: 21, endPoint x: 228, endPoint y: 226, distance: 212.7
click at [228, 226] on div "撒迦利亞書 Zechariah 3:3-5 撒迦利亞書 Zechariah 3:3-5 3 Now Joshua was clothed with filth…" at bounding box center [395, 151] width 779 height 291
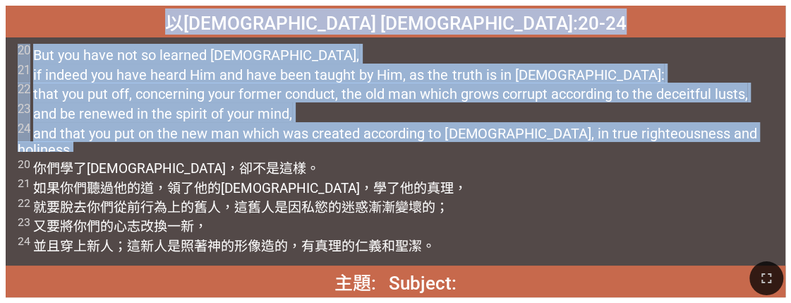
click at [375, 120] on span "20 But you have not so learned Christ, 21 if indeed you have heard Him and have…" at bounding box center [395, 101] width 755 height 114
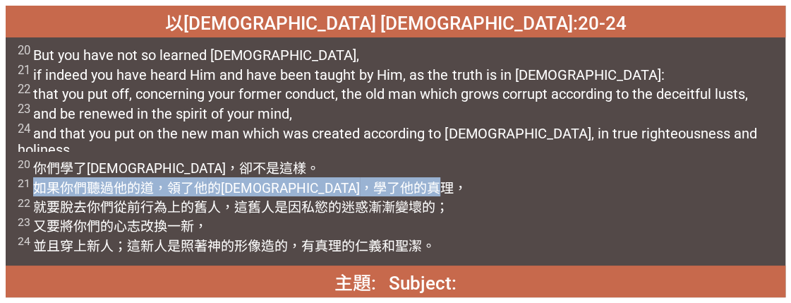
drag, startPoint x: 37, startPoint y: 186, endPoint x: 318, endPoint y: 193, distance: 281.5
click at [318, 193] on wg5210 "。 21 如果你們聽過 他 的道，領了他 的教 ，學了他的真理 ， 22 就要脫去 你們 從前 行為 上的舊 人 ，這 舊人是因 私慾 的迷惑 漸漸變壞 的；…" at bounding box center [242, 206] width 449 height 93
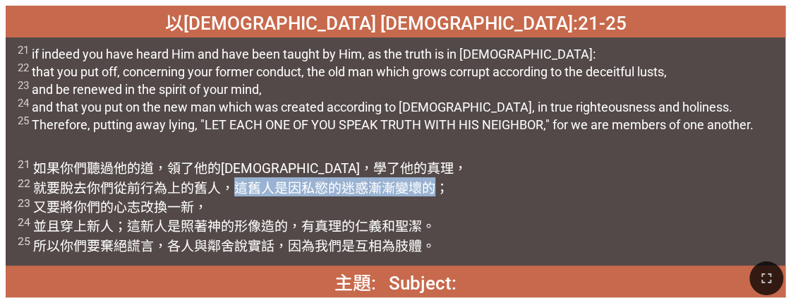
drag, startPoint x: 231, startPoint y: 186, endPoint x: 441, endPoint y: 186, distance: 210.2
click at [375, 186] on wg444 "，這 舊人是因 私慾 的迷惑 漸漸變壞 的； 23 又 要將你們的 心志 改換一新 ， 24 並且 穿上 新 人 ；這新人是照著 神 的形像造的 ，有 真理 …" at bounding box center [233, 217] width 431 height 74
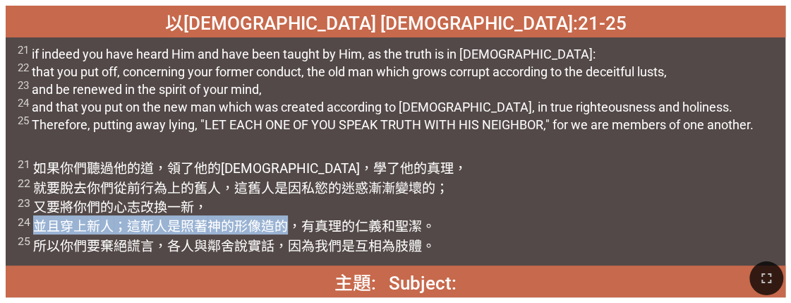
drag, startPoint x: 32, startPoint y: 227, endPoint x: 282, endPoint y: 228, distance: 249.6
click at [282, 228] on wg365 "， 24 並且 穿上 新 人 ；這新人是照著 神 的形像造的 ，有 真理 的仁義 和 聖潔 。 25 所以 你們要棄絕 謊言 ，各人 與 鄰舍 說 實話 ，因…" at bounding box center [226, 226] width 417 height 55
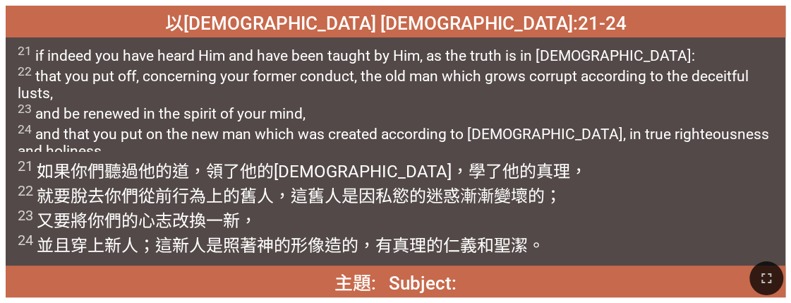
drag, startPoint x: 379, startPoint y: 151, endPoint x: 371, endPoint y: 126, distance: 26.8
click at [375, 150] on div "以弗所書 Ephesians 4:21-24 以弗所書 Ephesians 4:21-24 21 if indeed you have heard Him a…" at bounding box center [395, 151] width 779 height 291
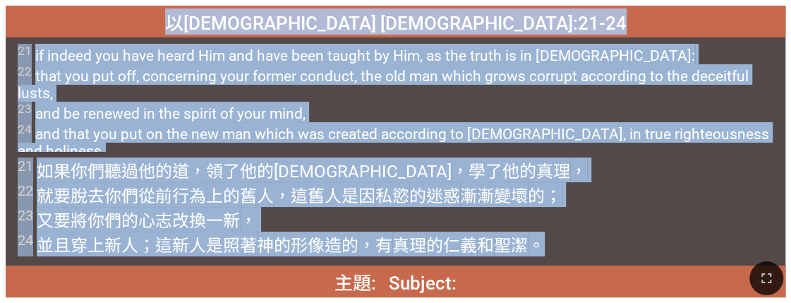
drag, startPoint x: 290, startPoint y: 21, endPoint x: 546, endPoint y: 242, distance: 338.0
click at [375, 242] on div "以弗所書 Ephesians 4:21-24 以弗所書 Ephesians 4:21-24 21 if indeed you have heard Him a…" at bounding box center [395, 151] width 779 height 291
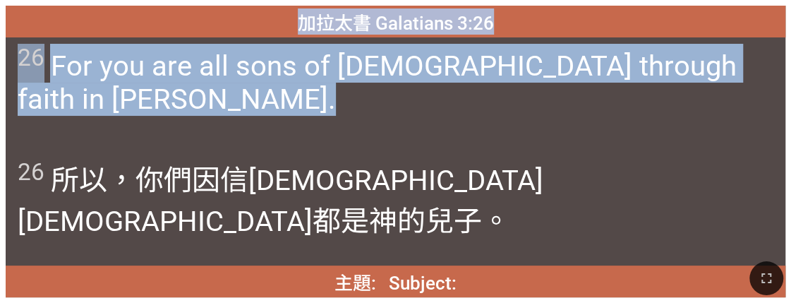
click at [375, 37] on div "加拉太書 Galatians 3:26" at bounding box center [395, 22] width 779 height 32
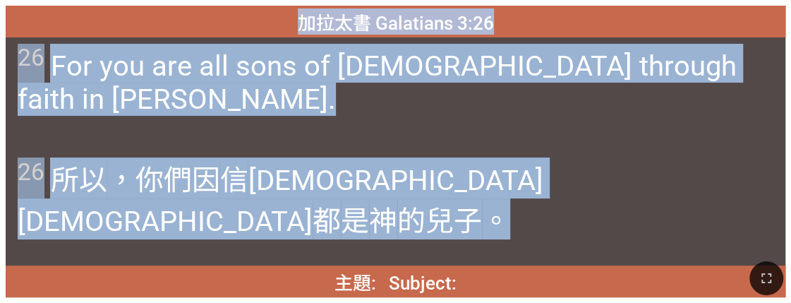
drag, startPoint x: 298, startPoint y: 23, endPoint x: 551, endPoint y: 186, distance: 301.4
click at [375, 186] on div "加拉太書 Galatians 3:26 加拉太書 Galatians 3:26 26 For you are all sons of God through …" at bounding box center [395, 151] width 779 height 291
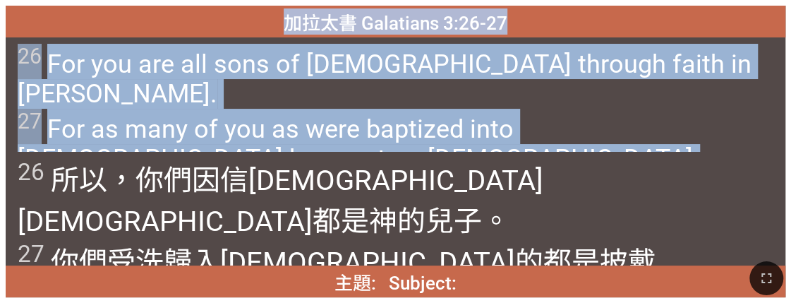
click at [375, 128] on span "26 For you are all sons of God through faith in Christ Jesus. 27 For as many of…" at bounding box center [395, 109] width 755 height 130
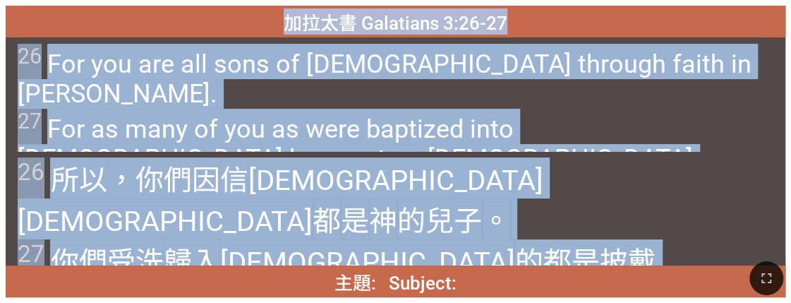
drag, startPoint x: 285, startPoint y: 24, endPoint x: 520, endPoint y: 215, distance: 303.3
click at [375, 215] on div "加拉太書 Galatians 3:26-27 加拉太書 Galatians 3:26-27 26 For you are all sons of God th…" at bounding box center [395, 151] width 779 height 291
click at [375, 171] on div "26 所以 ，你們因 信 基督 耶穌 都 是 神 的兒子 。 27 你們受洗 歸入 基督 的都是披戴 基督 了。" at bounding box center [395, 209] width 779 height 114
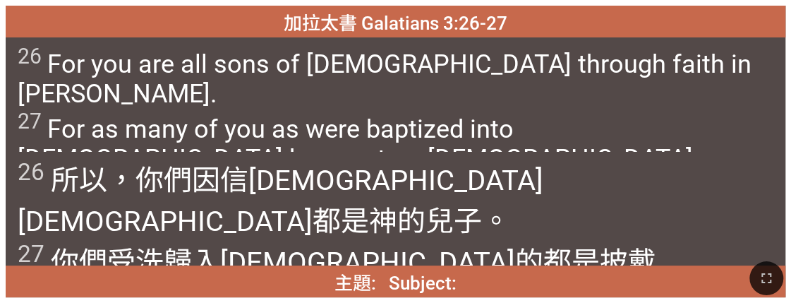
click at [375, 171] on div "26 所以 ，你們因 信 基督 耶穌 都 是 神 的兒子 。 27 你們受洗 歸入 基督 的都是披戴 基督 了。" at bounding box center [395, 209] width 779 height 114
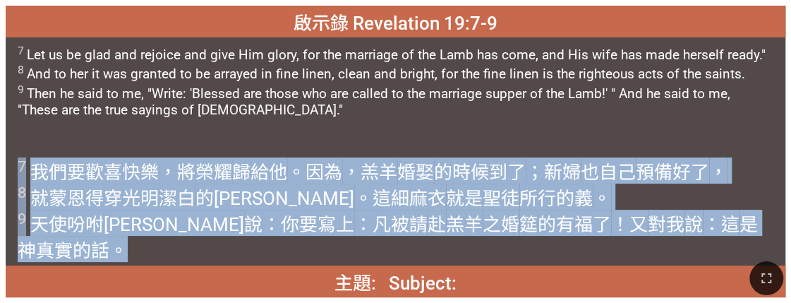
click at [103, 192] on wg2532 "蒙恩得 穿 光明 潔白 的細麻衣 。這細麻衣 就是 聖徒 所行的義 。 9 天使吩咐我 說 ：你要寫上 ：凡被請 赴 羔羊 之婚 筵 的有福了 ！又 對我 說…" at bounding box center [387, 224] width 739 height 73
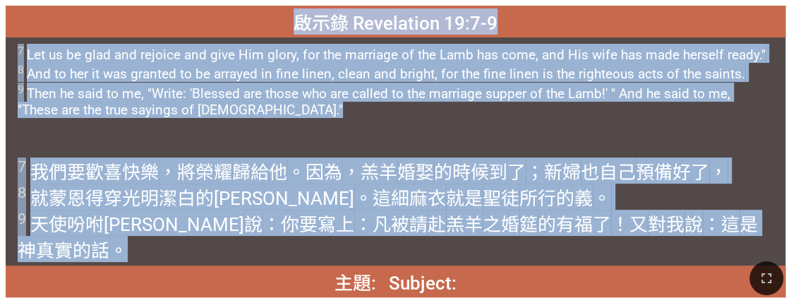
drag, startPoint x: 320, startPoint y: 23, endPoint x: 738, endPoint y: 236, distance: 468.7
click at [375, 236] on div "啟示錄 Revelation 19:7-9 啟示錄 Revelation 19:7-9 7 Let us be glad and rejoice and gi…" at bounding box center [395, 151] width 779 height 291
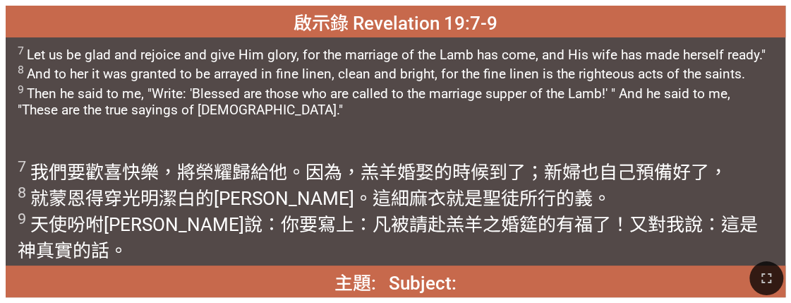
click at [375, 286] on div at bounding box center [395, 278] width 791 height 49
